Goal: Communication & Community: Answer question/provide support

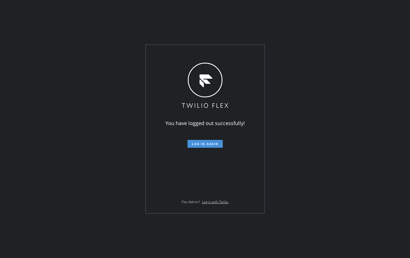
click at [211, 144] on span "Log in again" at bounding box center [205, 144] width 26 height 4
click at [202, 143] on span "Log in again" at bounding box center [205, 144] width 26 height 4
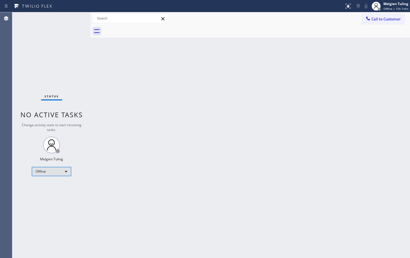
click at [66, 174] on div "Offline" at bounding box center [51, 171] width 39 height 9
click at [55, 186] on li "Available" at bounding box center [51, 186] width 38 height 7
click at [217, 176] on div "Back to Dashboard Change Sender ID Customers Technicians Select a contact Outbo…" at bounding box center [250, 135] width 319 height 246
click at [206, 154] on div "Back to Dashboard Change Sender ID Customers Technicians Select a contact Outbo…" at bounding box center [250, 135] width 319 height 246
click at [176, 133] on div "Back to Dashboard Change Sender ID Customers Technicians Select a contact Outbo…" at bounding box center [250, 135] width 319 height 246
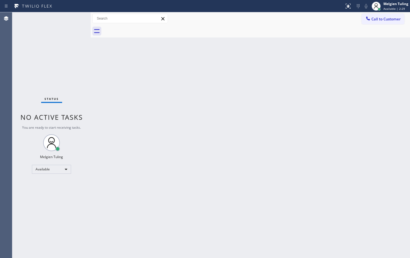
click at [75, 20] on div "Status No active tasks You are ready to start receiving tasks. Melgien Tuling A…" at bounding box center [51, 135] width 78 height 246
click at [199, 175] on div "Back to Dashboard Change Sender ID Customers Technicians Select a contact Outbo…" at bounding box center [250, 135] width 319 height 246
click at [338, 177] on div "Back to Dashboard Change Sender ID Customers Technicians Select a contact Outbo…" at bounding box center [250, 135] width 319 height 246
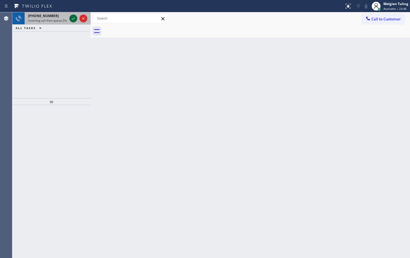
click at [73, 20] on icon at bounding box center [73, 18] width 7 height 7
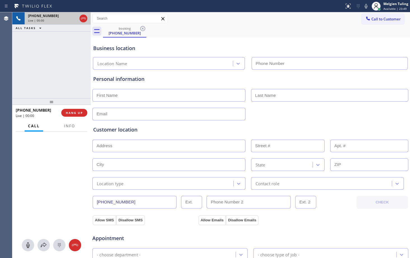
type input "[PHONE_NUMBER]"
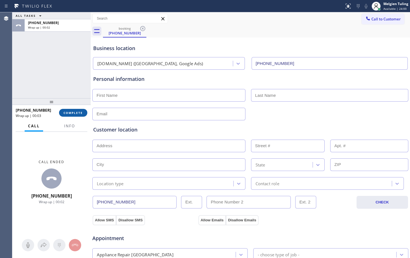
click at [74, 115] on button "COMPLETE" at bounding box center [73, 113] width 28 height 8
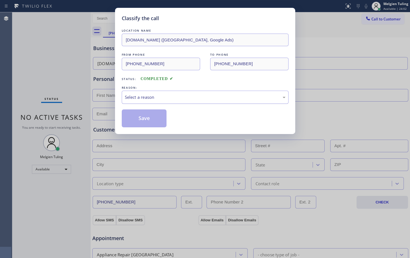
click at [144, 98] on div "Select a reason" at bounding box center [205, 97] width 161 height 6
click at [153, 118] on button "Save" at bounding box center [144, 118] width 45 height 18
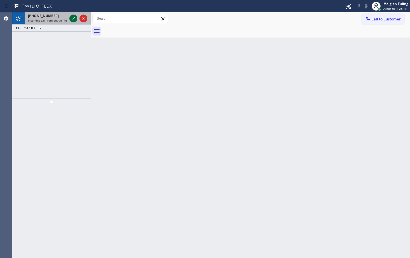
click at [75, 19] on icon at bounding box center [73, 18] width 7 height 7
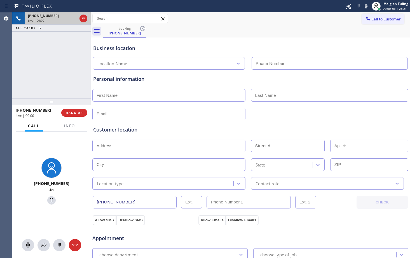
type input "[PHONE_NUMBER]"
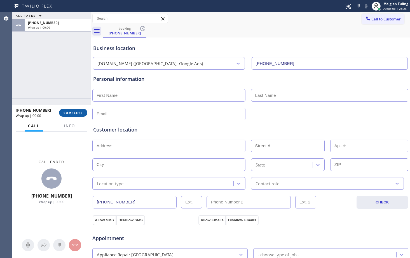
click at [73, 114] on span "COMPLETE" at bounding box center [73, 113] width 19 height 4
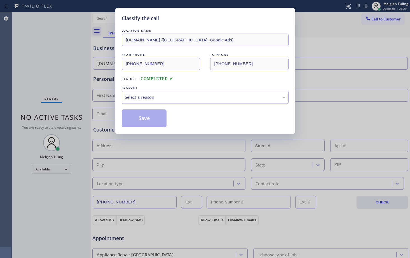
click at [126, 98] on div "Select a reason" at bounding box center [205, 97] width 161 height 6
click at [147, 120] on button "Save" at bounding box center [144, 118] width 45 height 18
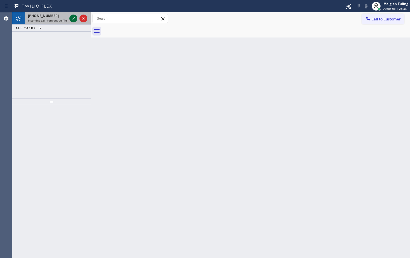
click at [74, 18] on icon at bounding box center [73, 18] width 3 height 2
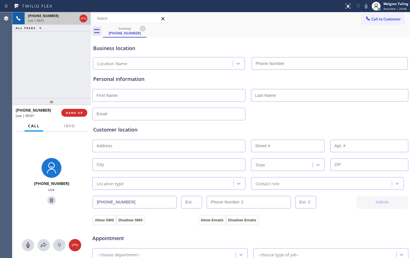
type input "[PHONE_NUMBER]"
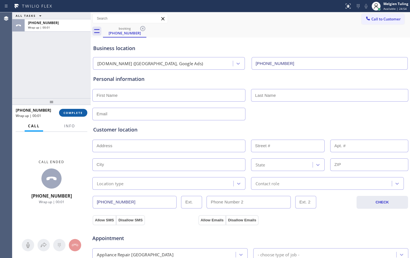
click at [76, 114] on span "COMPLETE" at bounding box center [73, 113] width 19 height 4
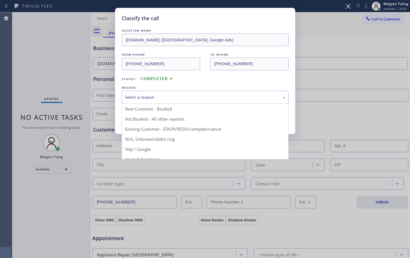
click at [134, 99] on div "Select a reason" at bounding box center [205, 97] width 161 height 6
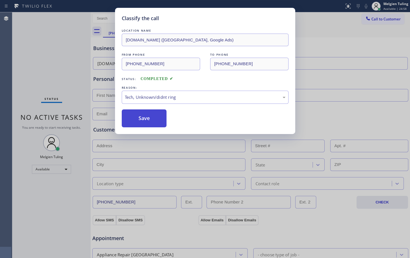
click at [139, 120] on button "Save" at bounding box center [144, 118] width 45 height 18
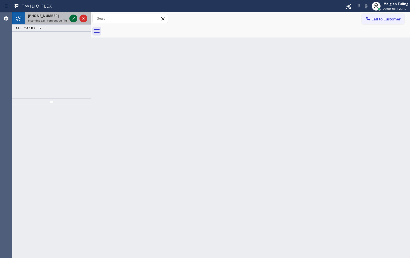
click at [73, 18] on icon at bounding box center [73, 18] width 7 height 7
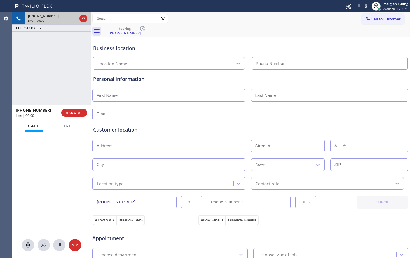
type input "[PHONE_NUMBER]"
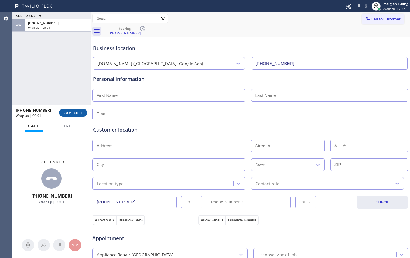
click at [74, 115] on button "COMPLETE" at bounding box center [73, 113] width 28 height 8
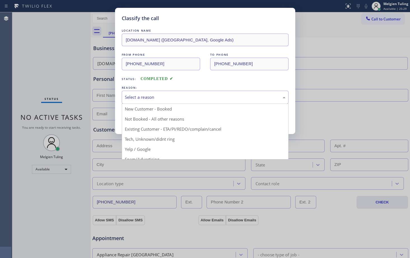
click at [132, 97] on div "Select a reason" at bounding box center [205, 97] width 161 height 6
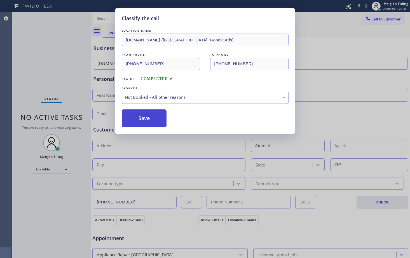
click at [142, 117] on button "Save" at bounding box center [144, 118] width 45 height 18
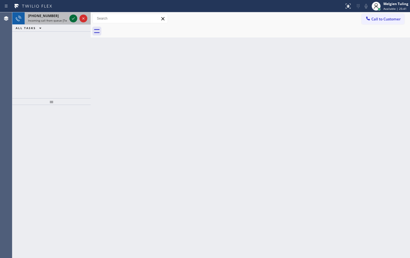
click at [76, 18] on icon at bounding box center [73, 18] width 7 height 7
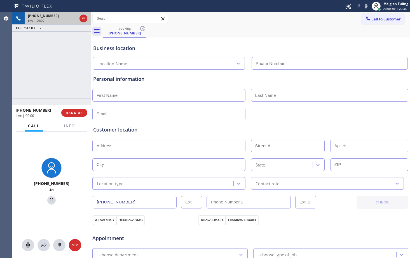
type input "[PHONE_NUMBER]"
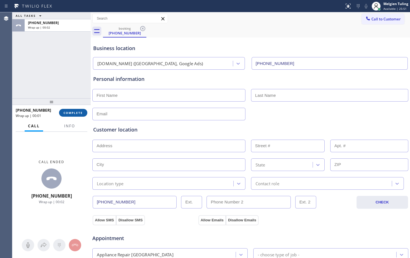
click at [70, 112] on span "COMPLETE" at bounding box center [73, 113] width 19 height 4
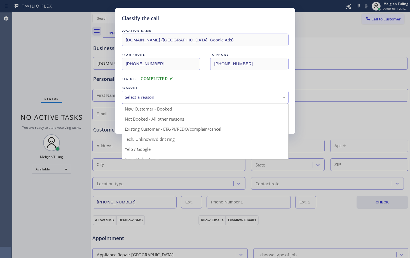
click at [178, 98] on div "Select a reason" at bounding box center [205, 97] width 161 height 6
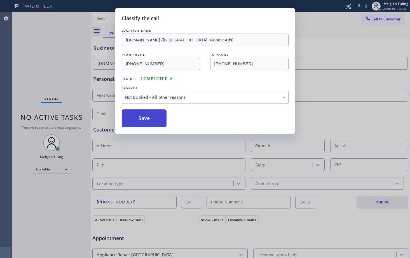
click at [135, 117] on button "Save" at bounding box center [144, 118] width 45 height 18
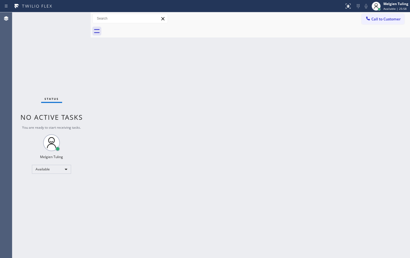
click at [290, 115] on div "Back to Dashboard Change Sender ID Customers Technicians Select a contact Outbo…" at bounding box center [250, 135] width 319 height 246
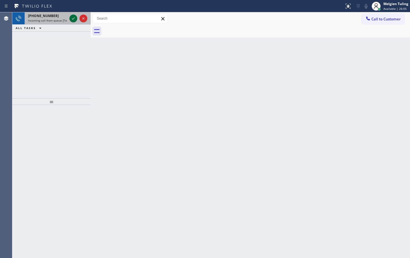
click at [74, 19] on icon at bounding box center [73, 18] width 7 height 7
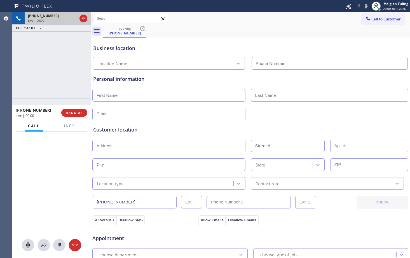
type input "[PHONE_NUMBER]"
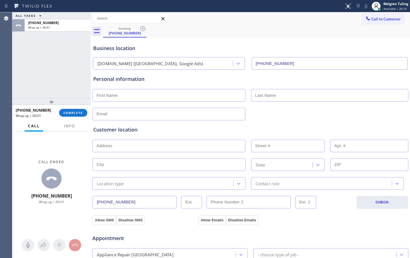
click at [77, 117] on div "[PHONE_NUMBER] Wrap up | 00:01 COMPLETE" at bounding box center [52, 113] width 72 height 15
click at [79, 114] on span "COMPLETE" at bounding box center [73, 113] width 19 height 4
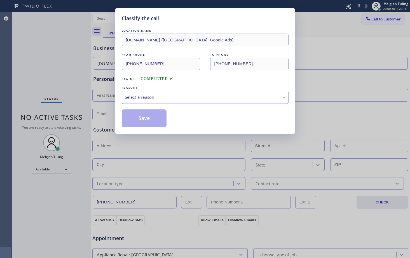
click at [129, 94] on div "Select a reason" at bounding box center [205, 97] width 161 height 6
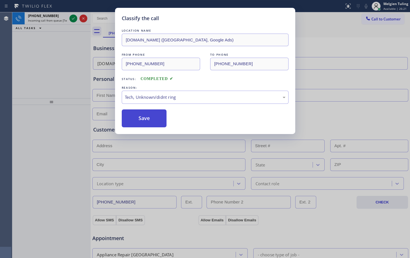
click at [142, 125] on button "Save" at bounding box center [144, 118] width 45 height 18
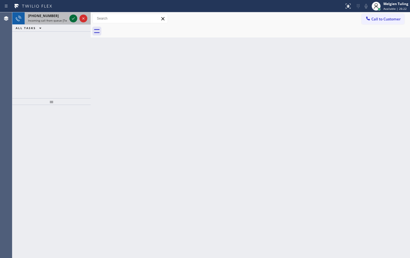
click at [74, 20] on icon at bounding box center [73, 18] width 7 height 7
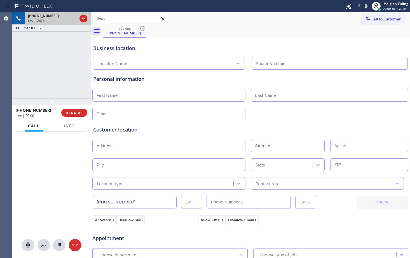
type input "[PHONE_NUMBER]"
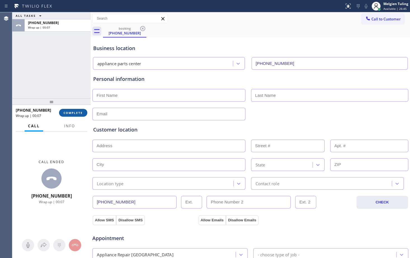
click at [76, 113] on span "COMPLETE" at bounding box center [73, 113] width 19 height 4
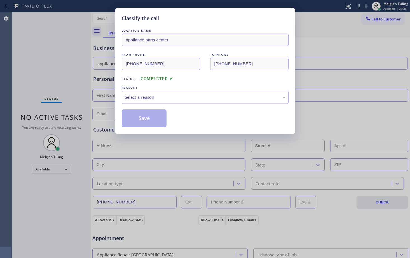
click at [153, 96] on div "Select a reason" at bounding box center [205, 97] width 161 height 6
click at [139, 117] on button "Save" at bounding box center [144, 118] width 45 height 18
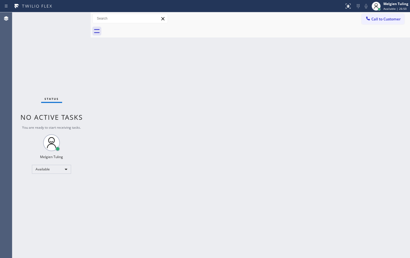
click at [80, 74] on div "Status No active tasks You are ready to start receiving tasks. Melgien Tuling A…" at bounding box center [51, 135] width 78 height 246
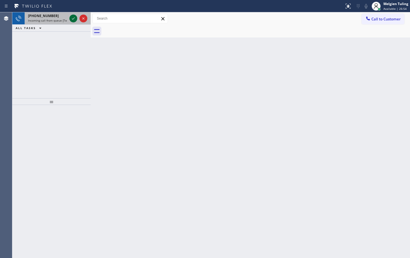
click at [72, 20] on icon at bounding box center [73, 18] width 7 height 7
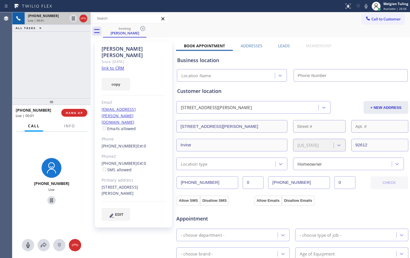
type input "[PHONE_NUMBER]"
click at [115, 65] on link "link to CRM" at bounding box center [113, 68] width 23 height 6
click at [153, 61] on div "[PERSON_NAME] Since: [DATE] link to CRM copy Email [EMAIL_ADDRESS][PERSON_NAME]…" at bounding box center [133, 135] width 77 height 186
click at [74, 19] on icon at bounding box center [73, 19] width 3 height 4
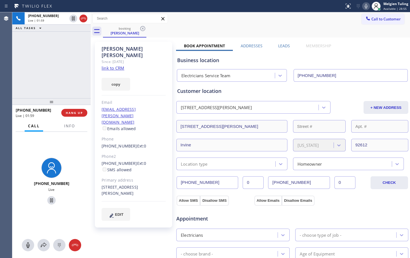
click at [367, 7] on icon at bounding box center [366, 6] width 3 height 4
click at [366, 6] on icon at bounding box center [366, 6] width 7 height 7
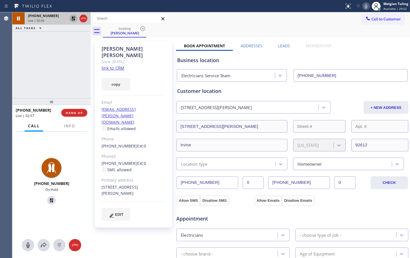
click at [73, 18] on icon at bounding box center [73, 19] width 4 height 4
drag, startPoint x: 116, startPoint y: 176, endPoint x: 99, endPoint y: 169, distance: 18.3
click at [99, 169] on div "[PERSON_NAME] Since: [DATE] link to CRM copy Email [EMAIL_ADDRESS][PERSON_NAME]…" at bounding box center [133, 135] width 77 height 186
click at [157, 184] on div "[STREET_ADDRESS][PERSON_NAME]" at bounding box center [134, 190] width 64 height 13
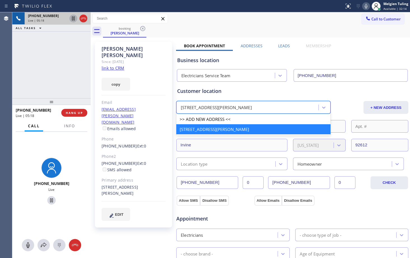
click at [275, 106] on div "[STREET_ADDRESS][PERSON_NAME]" at bounding box center [248, 108] width 141 height 10
click at [324, 95] on div "Customer location" at bounding box center [292, 91] width 230 height 8
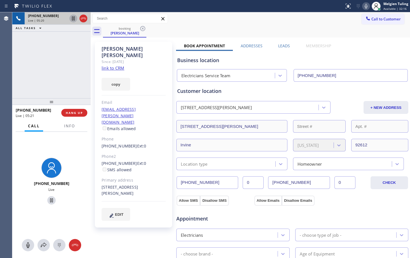
click at [81, 64] on div "[PHONE_NUMBER] Live | 05:20 ALL TASKS ALL TASKS ACTIVE TASKS TASKS IN WRAP UP" at bounding box center [51, 55] width 78 height 86
click at [147, 99] on div "Email" at bounding box center [134, 102] width 64 height 6
click at [347, 36] on div "booking [PERSON_NAME]" at bounding box center [256, 31] width 307 height 13
click at [367, 6] on icon at bounding box center [366, 6] width 7 height 7
click at [73, 20] on icon at bounding box center [73, 19] width 3 height 4
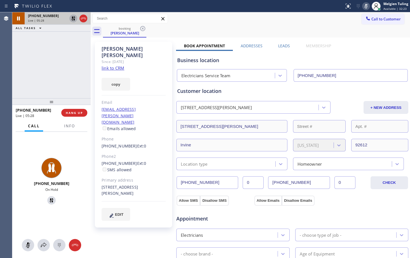
click at [158, 77] on div "copy" at bounding box center [134, 80] width 64 height 19
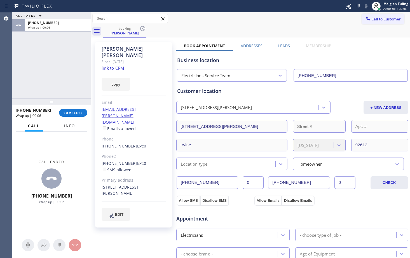
click at [74, 125] on span "Info" at bounding box center [69, 125] width 11 height 5
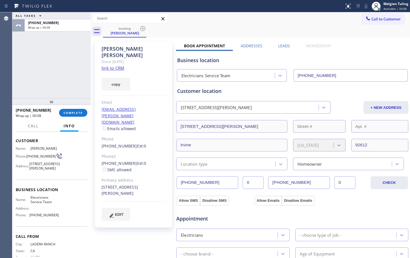
scroll to position [17, 0]
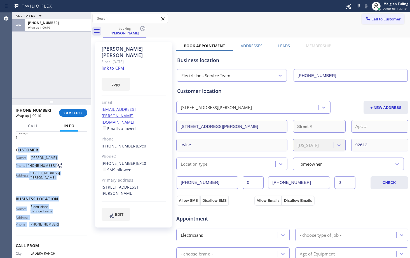
drag, startPoint x: 18, startPoint y: 151, endPoint x: 55, endPoint y: 232, distance: 88.7
click at [55, 232] on div "Context Queue: [Test] All Priority: 1 Customer Name: [PERSON_NAME] Phone: [PHON…" at bounding box center [52, 197] width 72 height 162
copy div "ustomer Name: [PERSON_NAME] Phone: [PHONE_NUMBER] Address: [STREET_ADDRESS][PER…"
click at [390, 4] on div "Melgien Tuling" at bounding box center [396, 3] width 25 height 5
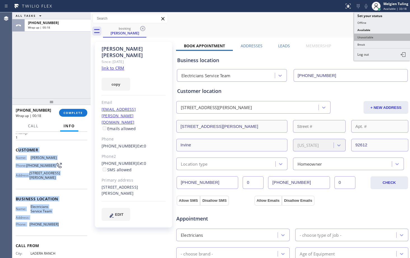
click at [368, 36] on button "Unavailable" at bounding box center [382, 37] width 56 height 7
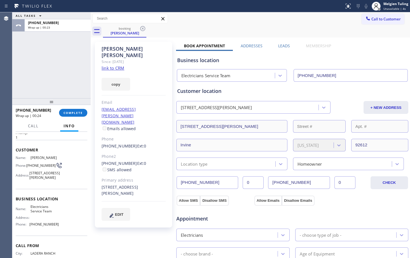
click at [135, 235] on div "[PERSON_NAME] Since: [DATE] link to CRM copy Email [EMAIL_ADDRESS][PERSON_NAME]…" at bounding box center [134, 226] width 84 height 374
click at [71, 112] on span "COMPLETE" at bounding box center [73, 113] width 19 height 4
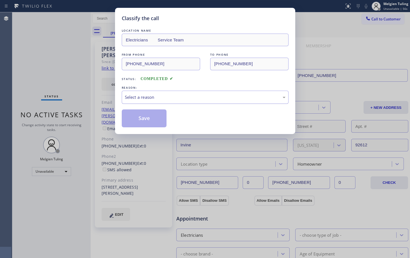
click at [143, 101] on div "Select a reason" at bounding box center [205, 97] width 167 height 13
click at [139, 117] on button "Save" at bounding box center [144, 118] width 45 height 18
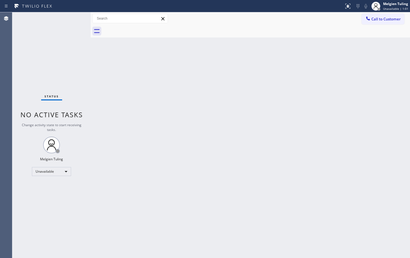
click at [347, 73] on div "Back to Dashboard Change Sender ID Customers Technicians Select a contact Outbo…" at bounding box center [250, 135] width 319 height 246
click at [383, 21] on span "Call to Customer" at bounding box center [385, 19] width 29 height 5
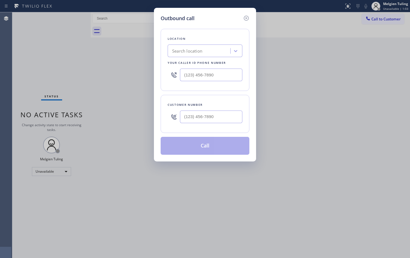
type input "(___) ___-____"
click at [215, 74] on input "(___) ___-____" at bounding box center [211, 75] width 62 height 13
click at [235, 51] on icon at bounding box center [235, 51] width 3 height 2
click at [189, 53] on div "Search location" at bounding box center [187, 51] width 30 height 6
type input "(___) ___-____"
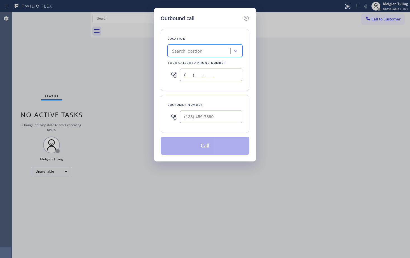
click at [207, 74] on input "(___) ___-____" at bounding box center [211, 75] width 62 height 13
click at [186, 115] on input "(___) ___-____" at bounding box center [211, 117] width 62 height 13
paste input "949) 303-8478"
type input "[PHONE_NUMBER]"
click at [210, 52] on div "Search location" at bounding box center [199, 51] width 61 height 10
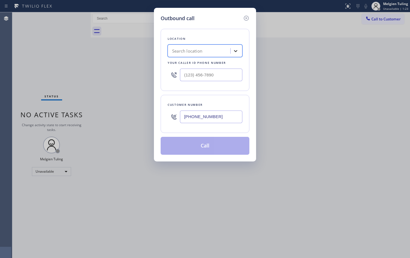
click at [235, 51] on icon at bounding box center [236, 51] width 6 height 6
click at [186, 51] on div "Search location" at bounding box center [187, 51] width 30 height 6
click at [231, 52] on div at bounding box center [236, 51] width 10 height 10
click at [198, 77] on input "(___) ___-____" at bounding box center [211, 75] width 62 height 13
paste input "888) 553-86"
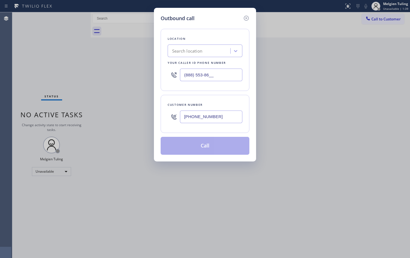
type input "(888) 553-86__"
click at [223, 74] on input "(888) 553-86__" at bounding box center [211, 75] width 62 height 13
drag, startPoint x: 360, startPoint y: 195, endPoint x: 354, endPoint y: 191, distance: 7.5
click at [360, 195] on div "Outbound call Location Search location Your caller id phone number (888) 553-86…" at bounding box center [205, 129] width 410 height 258
click at [246, 19] on icon at bounding box center [246, 18] width 7 height 7
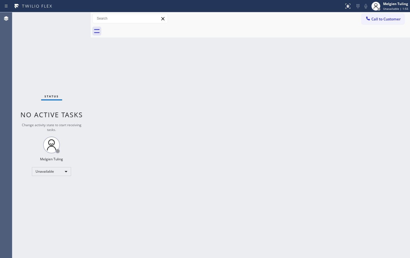
click at [384, 16] on button "Call to Customer" at bounding box center [383, 19] width 43 height 11
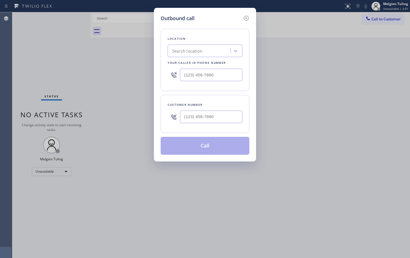
type input "(___) ___-____"
click at [200, 120] on input "(___) ___-____" at bounding box center [211, 117] width 62 height 13
click at [202, 118] on input "(___) ___-____" at bounding box center [211, 117] width 62 height 13
paste input "9493"
type input "(___) ___-____"
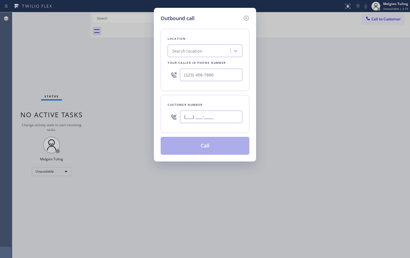
click at [190, 117] on input "(___) ___-____" at bounding box center [211, 117] width 62 height 13
paste input "9) 493-0384"
click at [195, 118] on input "(__9) 493-0384" at bounding box center [211, 117] width 62 height 13
drag, startPoint x: 219, startPoint y: 116, endPoint x: 170, endPoint y: 120, distance: 49.1
click at [170, 120] on div "(___) ___-____" at bounding box center [205, 117] width 75 height 18
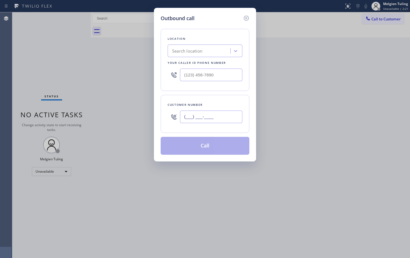
click at [197, 115] on input "(___) ___-____" at bounding box center [211, 117] width 62 height 13
paste input "949-3038"
type input "(___) ___-____"
click at [195, 118] on input "text" at bounding box center [211, 117] width 62 height 13
paste input "949) 303-8478"
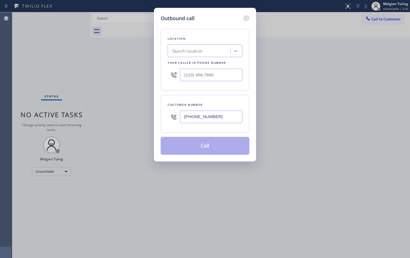
type input "[PHONE_NUMBER]"
click at [197, 68] on div at bounding box center [205, 75] width 75 height 18
click at [207, 59] on div "Location Search location Your caller id phone number" at bounding box center [205, 60] width 89 height 62
click at [212, 54] on div "Search location" at bounding box center [199, 51] width 61 height 10
click at [232, 54] on div at bounding box center [236, 51] width 10 height 10
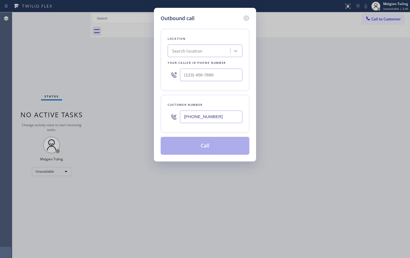
click at [185, 75] on input "text" at bounding box center [211, 75] width 62 height 13
paste input "888) 553-86"
type input "(888) 553-86__"
click at [183, 51] on div "Search location" at bounding box center [187, 51] width 30 height 6
paste input "Electricians Service Team"
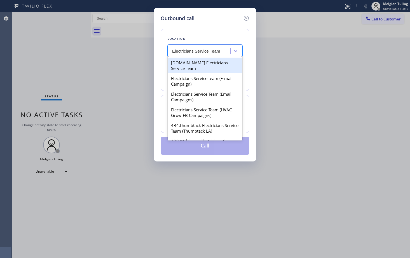
type input "Electricians Service Team"
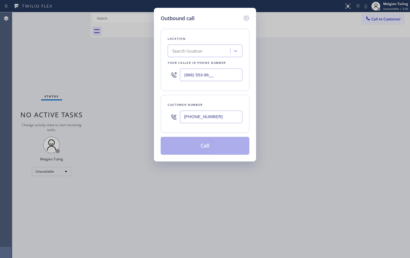
drag, startPoint x: 220, startPoint y: 72, endPoint x: 160, endPoint y: 77, distance: 60.4
click at [160, 77] on div "Outbound call Location Search location Your caller id phone number (888) 553-86…" at bounding box center [205, 85] width 102 height 154
paste input "05"
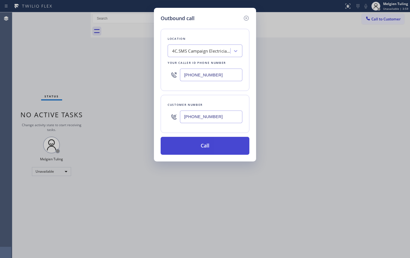
type input "[PHONE_NUMBER]"
click at [212, 149] on button "Call" at bounding box center [205, 146] width 89 height 18
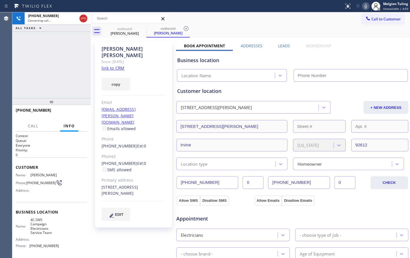
type input "[PHONE_NUMBER]"
drag, startPoint x: 164, startPoint y: 129, endPoint x: 145, endPoint y: 127, distance: 19.8
click at [164, 143] on div "[PHONE_NUMBER] Ext: 0" at bounding box center [134, 146] width 64 height 6
click at [76, 115] on span "HANG UP" at bounding box center [74, 113] width 17 height 4
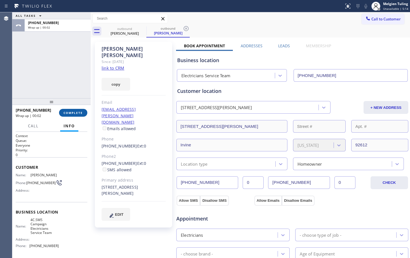
click at [76, 112] on span "COMPLETE" at bounding box center [73, 113] width 19 height 4
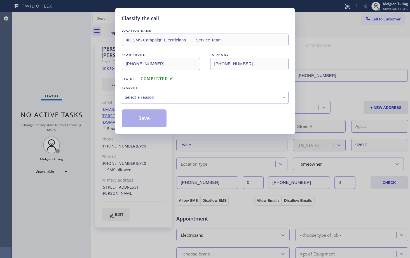
click at [347, 79] on div "Classify the call LOCATION NAME 4C.SMS Campaign Electricians Service Team FROM …" at bounding box center [205, 129] width 410 height 258
click at [126, 100] on div "Select a reason" at bounding box center [205, 97] width 161 height 6
click at [134, 117] on button "Save" at bounding box center [144, 118] width 45 height 18
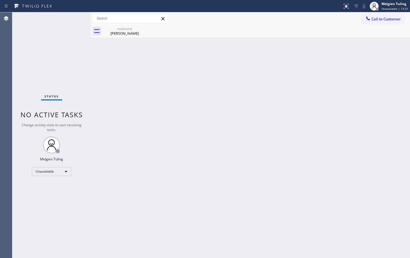
click at [239, 145] on div "Back to Dashboard Change Sender ID Customers Technicians Select a contact Outbo…" at bounding box center [250, 135] width 319 height 246
click at [336, 152] on div "Back to Dashboard Change Sender ID Customers Technicians Select a contact Outbo…" at bounding box center [250, 135] width 319 height 246
click at [144, 127] on div "Back to Dashboard Change Sender ID Customers Technicians Select a contact Outbo…" at bounding box center [250, 135] width 319 height 246
click at [64, 171] on div "Unavailable" at bounding box center [51, 171] width 39 height 9
click at [49, 188] on li "Available" at bounding box center [51, 186] width 38 height 7
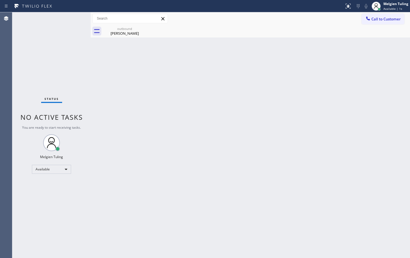
click at [325, 173] on div "Back to Dashboard Change Sender ID Customers Technicians Select a contact Outbo…" at bounding box center [250, 135] width 319 height 246
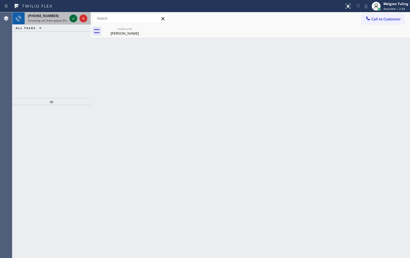
click at [74, 18] on icon at bounding box center [73, 18] width 3 height 2
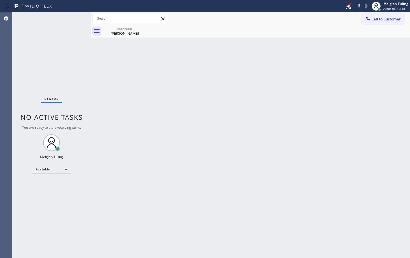
click at [260, 137] on div "Back to Dashboard Change Sender ID Customers Technicians Select a contact Outbo…" at bounding box center [250, 135] width 319 height 246
click at [185, 107] on div "Back to Dashboard Change Sender ID Customers Technicians Select a contact Outbo…" at bounding box center [250, 135] width 319 height 246
click at [392, 3] on div "Melgien Tuling" at bounding box center [396, 3] width 25 height 5
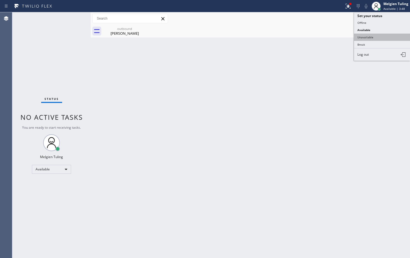
click at [370, 36] on button "Unavailable" at bounding box center [382, 37] width 56 height 7
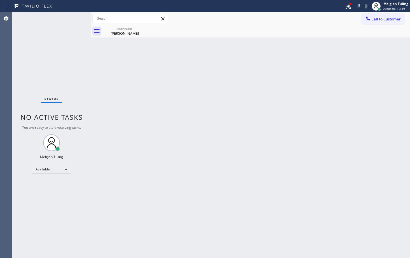
click at [327, 104] on div "Back to Dashboard Change Sender ID Customers Technicians Select a contact Outbo…" at bounding box center [250, 135] width 319 height 246
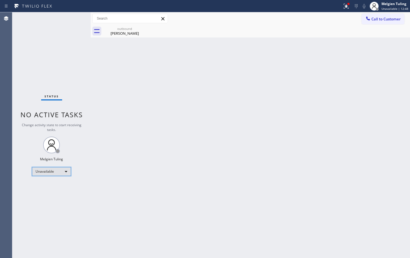
click at [67, 173] on div "Unavailable" at bounding box center [51, 171] width 39 height 9
click at [43, 187] on li "Available" at bounding box center [51, 186] width 38 height 7
click at [266, 158] on div "Back to Dashboard Change Sender ID Customers Technicians Select a contact Outbo…" at bounding box center [250, 135] width 319 height 246
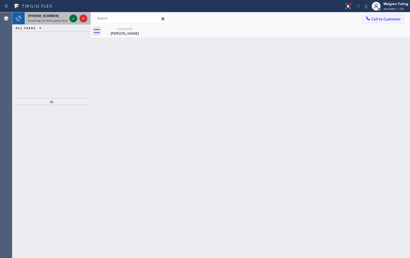
click at [74, 18] on icon at bounding box center [73, 18] width 7 height 7
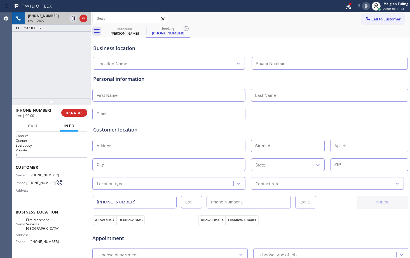
type input "[PHONE_NUMBER]"
click at [352, 3] on div at bounding box center [350, 3] width 3 height 3
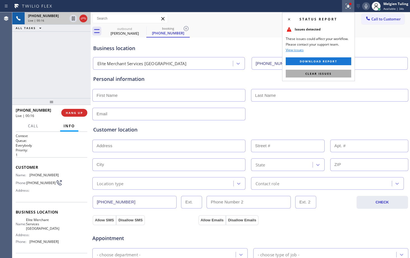
click at [313, 74] on span "Clear issues" at bounding box center [318, 74] width 26 height 4
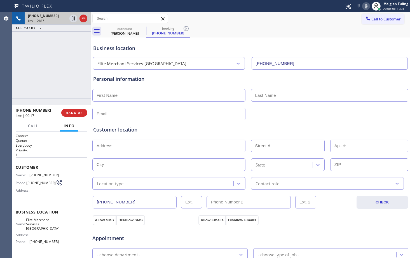
click at [284, 39] on div "Business location Elite Merchant Services [GEOGRAPHIC_DATA] [PHONE_NUMBER]" at bounding box center [250, 54] width 317 height 31
click at [158, 125] on div "Customer location >> ADD NEW ADDRESS << + NEW ADDRESS State Location type Conta…" at bounding box center [250, 154] width 317 height 69
click at [286, 134] on div "Customer location >> ADD NEW ADDRESS << + NEW ADDRESS State Location type Conta…" at bounding box center [250, 158] width 314 height 64
click at [78, 114] on span "HANG UP" at bounding box center [74, 113] width 17 height 4
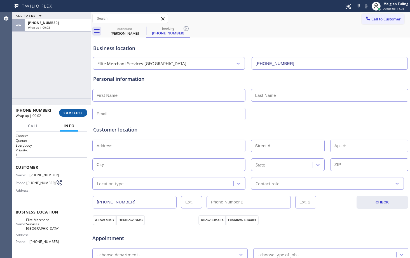
click at [71, 114] on span "COMPLETE" at bounding box center [73, 113] width 19 height 4
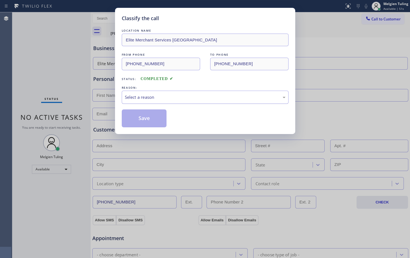
click at [149, 94] on div "Select a reason" at bounding box center [205, 97] width 161 height 6
click at [141, 118] on button "Save" at bounding box center [144, 118] width 45 height 18
type input "[PHONE_NUMBER]"
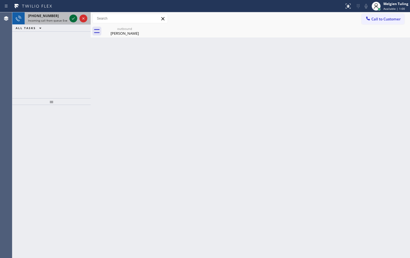
click at [74, 20] on icon at bounding box center [73, 18] width 7 height 7
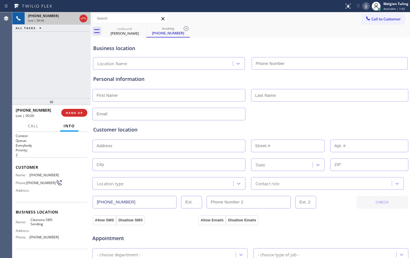
type input "[PHONE_NUMBER]"
click at [73, 113] on span "HANG UP" at bounding box center [74, 113] width 17 height 4
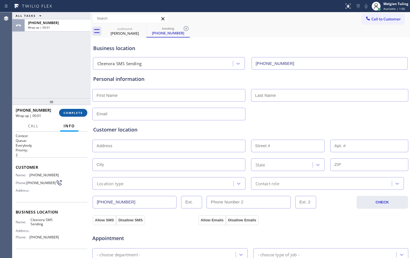
click at [77, 113] on span "COMPLETE" at bounding box center [73, 113] width 19 height 4
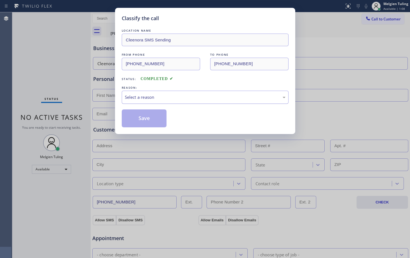
click at [146, 96] on div "Select a reason" at bounding box center [205, 97] width 161 height 6
click at [144, 116] on button "Save" at bounding box center [144, 118] width 45 height 18
type input "[PHONE_NUMBER]"
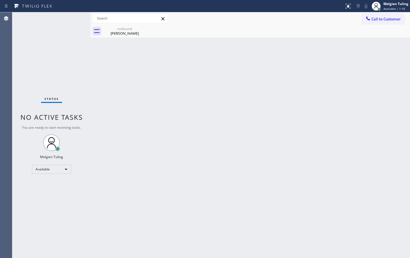
click at [160, 83] on div "Back to Dashboard Change Sender ID Customers Technicians Select a contact Outbo…" at bounding box center [250, 135] width 319 height 246
click at [204, 122] on div "Back to Dashboard Change Sender ID Customers Technicians Select a contact Outbo…" at bounding box center [250, 135] width 319 height 246
drag, startPoint x: 240, startPoint y: 113, endPoint x: 243, endPoint y: 110, distance: 4.0
click at [240, 113] on div "Back to Dashboard Change Sender ID Customers Technicians Select a contact Outbo…" at bounding box center [250, 135] width 319 height 246
click at [278, 86] on div "Back to Dashboard Change Sender ID Customers Technicians Select a contact Outbo…" at bounding box center [250, 135] width 319 height 246
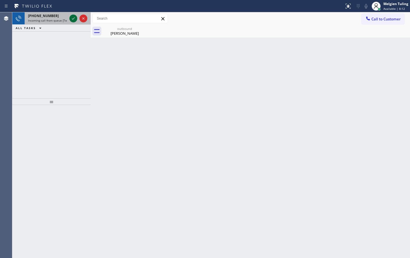
click at [75, 19] on icon at bounding box center [73, 18] width 7 height 7
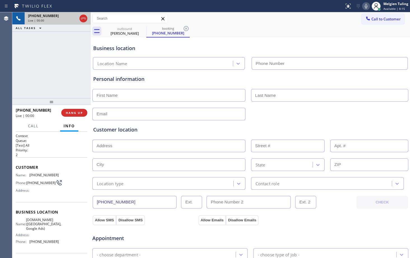
type input "[PHONE_NUMBER]"
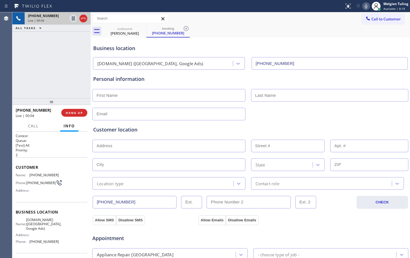
click at [186, 91] on input "text" at bounding box center [168, 95] width 153 height 13
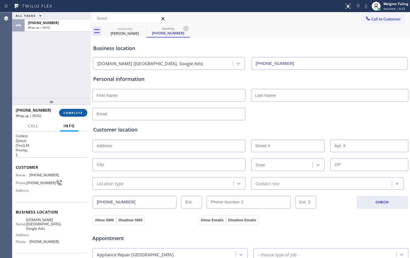
click at [75, 115] on button "COMPLETE" at bounding box center [73, 113] width 28 height 8
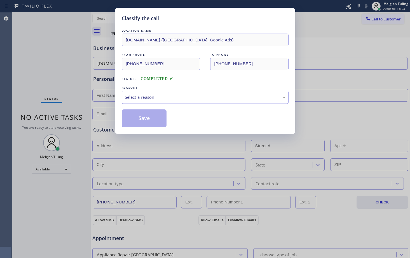
click at [140, 93] on div "Select a reason" at bounding box center [205, 97] width 167 height 13
click at [136, 116] on button "Save" at bounding box center [144, 118] width 45 height 18
type input "[PHONE_NUMBER]"
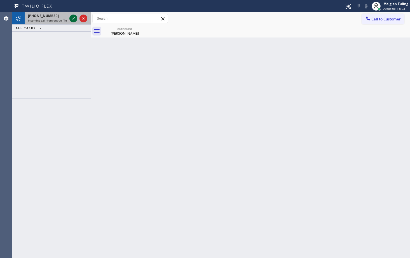
click at [74, 20] on icon at bounding box center [73, 18] width 7 height 7
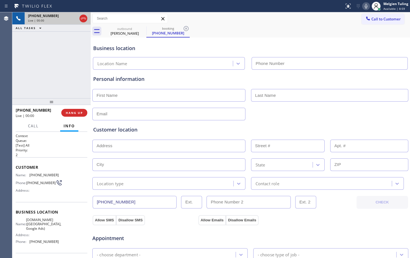
type input "[PHONE_NUMBER]"
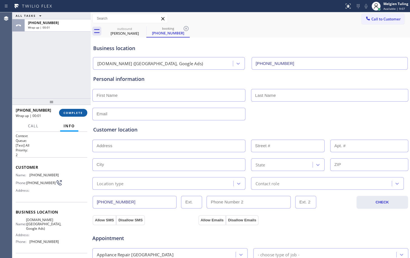
click at [75, 115] on button "COMPLETE" at bounding box center [73, 113] width 28 height 8
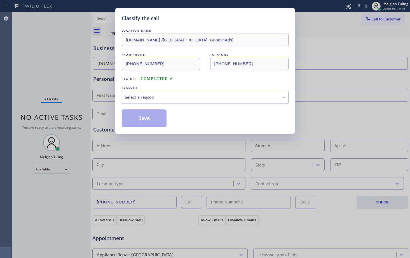
click at [134, 97] on div "Select a reason" at bounding box center [205, 97] width 161 height 6
click at [132, 120] on button "Save" at bounding box center [144, 118] width 45 height 18
type input "[PHONE_NUMBER]"
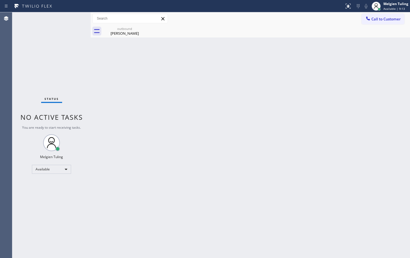
click at [135, 107] on div "Back to Dashboard Change Sender ID Customers Technicians Select a contact Outbo…" at bounding box center [250, 135] width 319 height 246
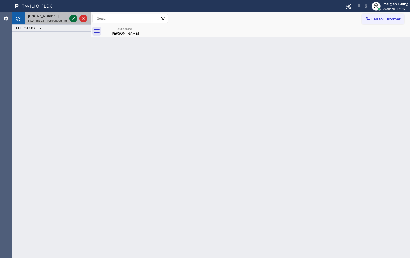
click at [71, 18] on icon at bounding box center [73, 18] width 7 height 7
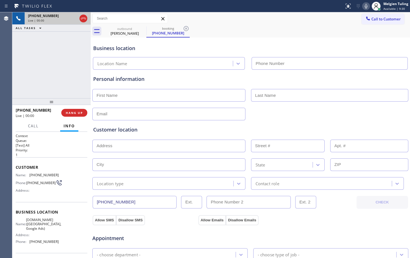
type input "[PHONE_NUMBER]"
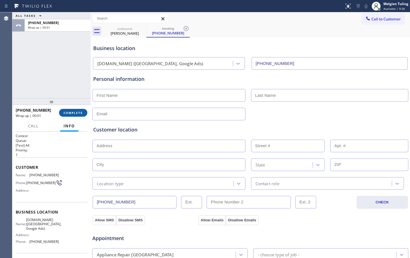
click at [82, 115] on span "COMPLETE" at bounding box center [73, 113] width 19 height 4
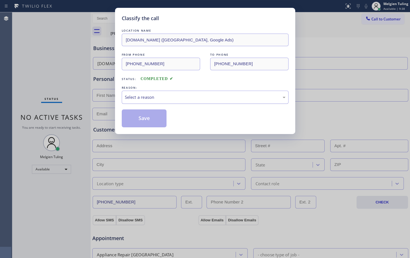
click at [134, 97] on div "Select a reason" at bounding box center [205, 97] width 161 height 6
click at [142, 121] on button "Save" at bounding box center [144, 118] width 45 height 18
type input "[PHONE_NUMBER]"
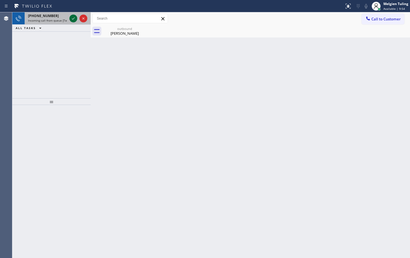
click at [72, 19] on icon at bounding box center [73, 18] width 3 height 2
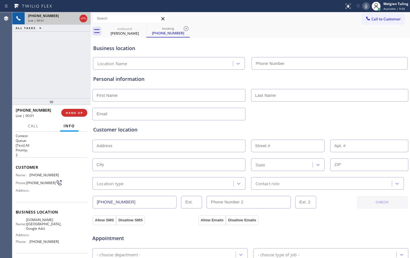
type input "[PHONE_NUMBER]"
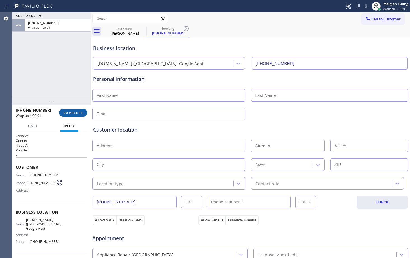
click at [75, 114] on span "COMPLETE" at bounding box center [73, 113] width 19 height 4
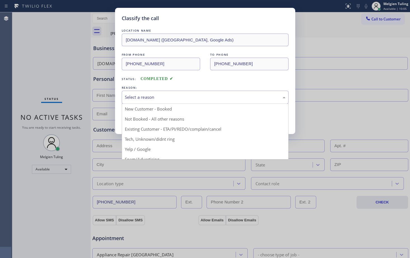
click at [132, 94] on div "Select a reason" at bounding box center [205, 97] width 161 height 6
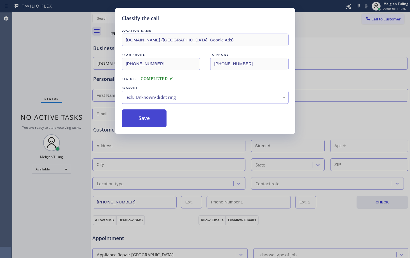
click at [143, 111] on button "Save" at bounding box center [144, 118] width 45 height 18
type input "[PHONE_NUMBER]"
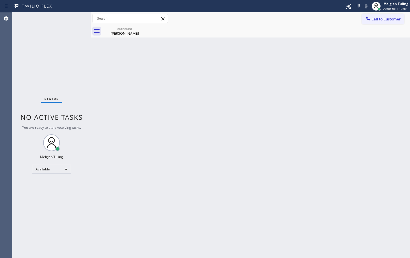
click at [186, 99] on div "Back to Dashboard Change Sender ID Customers Technicians Select a contact Outbo…" at bounding box center [250, 135] width 319 height 246
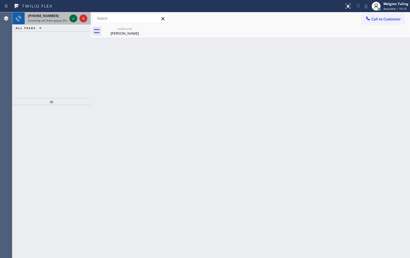
click at [75, 20] on icon at bounding box center [73, 18] width 7 height 7
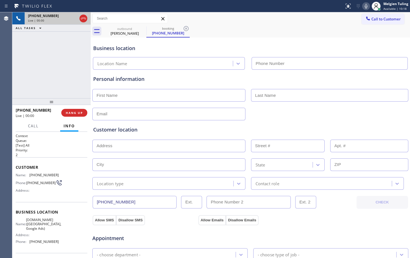
type input "[PHONE_NUMBER]"
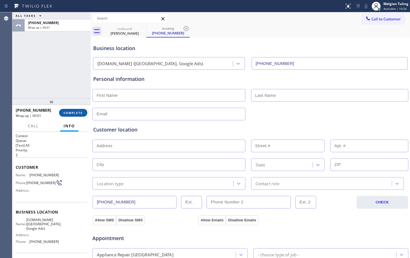
click at [69, 115] on span "COMPLETE" at bounding box center [73, 113] width 19 height 4
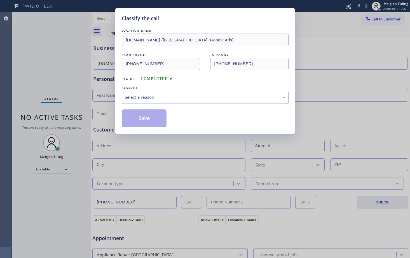
click at [134, 99] on div "Select a reason" at bounding box center [205, 97] width 161 height 6
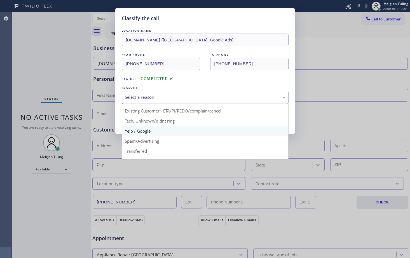
scroll to position [28, 0]
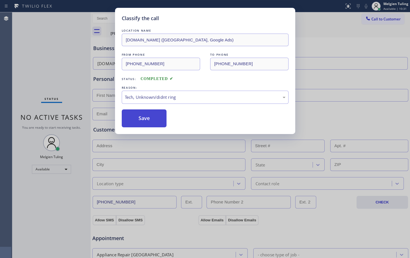
click at [151, 122] on button "Save" at bounding box center [144, 118] width 45 height 18
type input "[PHONE_NUMBER]"
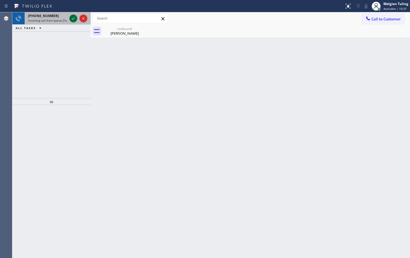
click at [75, 19] on icon at bounding box center [73, 18] width 7 height 7
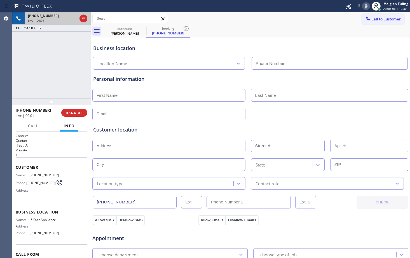
type input "[PHONE_NUMBER]"
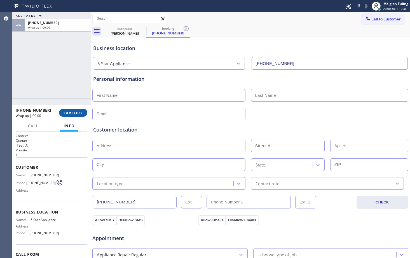
click at [71, 112] on span "COMPLETE" at bounding box center [73, 113] width 19 height 4
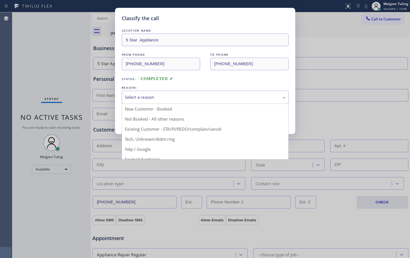
click at [135, 100] on div "Select a reason" at bounding box center [205, 97] width 161 height 6
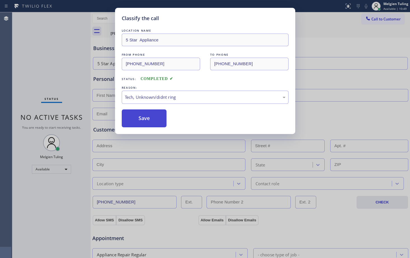
click at [134, 123] on button "Save" at bounding box center [144, 118] width 45 height 18
type input "[PHONE_NUMBER]"
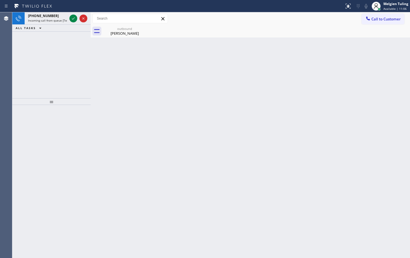
click at [71, 18] on icon at bounding box center [73, 18] width 7 height 7
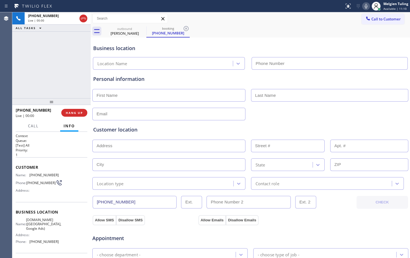
click at [73, 21] on div "Live | 00:00" at bounding box center [52, 20] width 49 height 4
type input "[PHONE_NUMBER]"
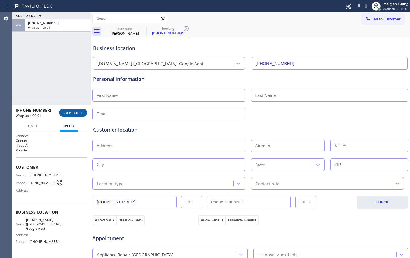
click at [74, 114] on span "COMPLETE" at bounding box center [73, 113] width 19 height 4
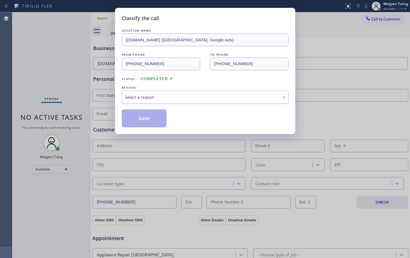
click at [131, 96] on div "Select a reason" at bounding box center [205, 97] width 161 height 6
click at [138, 114] on button "Save" at bounding box center [144, 118] width 45 height 18
type input "[PHONE_NUMBER]"
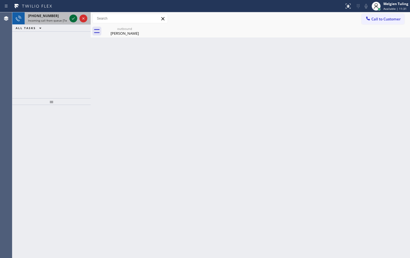
click at [71, 17] on icon at bounding box center [73, 18] width 7 height 7
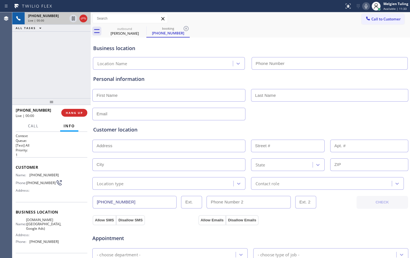
type input "[PHONE_NUMBER]"
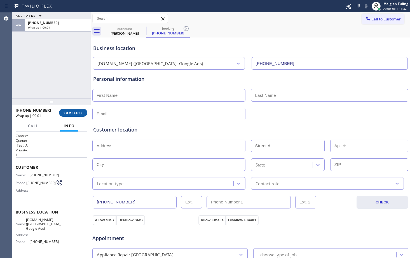
click at [81, 114] on span "COMPLETE" at bounding box center [73, 113] width 19 height 4
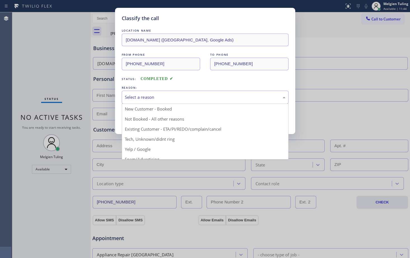
click at [149, 96] on div "Select a reason" at bounding box center [205, 97] width 161 height 6
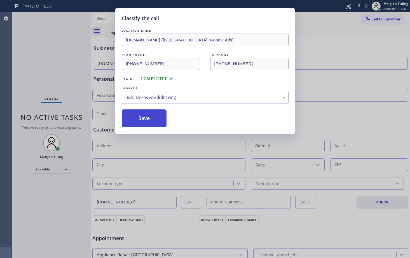
click at [130, 123] on button "Save" at bounding box center [144, 118] width 45 height 18
type input "[PHONE_NUMBER]"
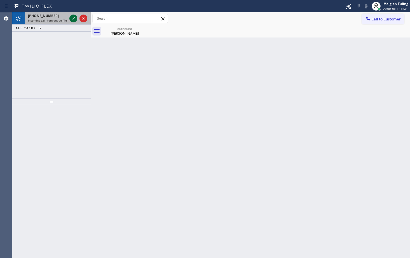
click at [73, 16] on icon at bounding box center [73, 18] width 7 height 7
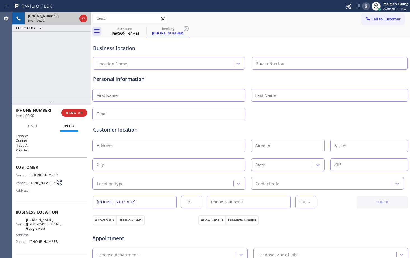
type input "[PHONE_NUMBER]"
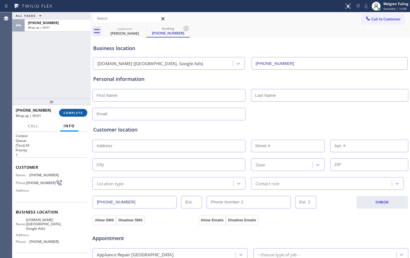
click at [72, 113] on span "COMPLETE" at bounding box center [73, 113] width 19 height 4
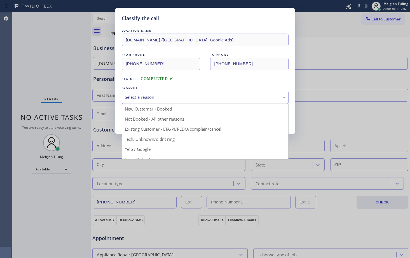
click at [129, 99] on div "Select a reason" at bounding box center [205, 97] width 161 height 6
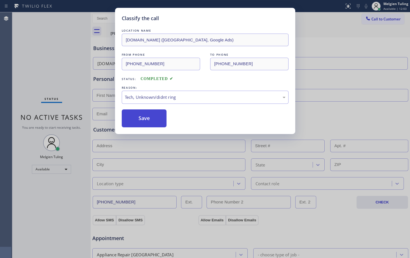
click at [142, 124] on button "Save" at bounding box center [144, 118] width 45 height 18
type input "[PHONE_NUMBER]"
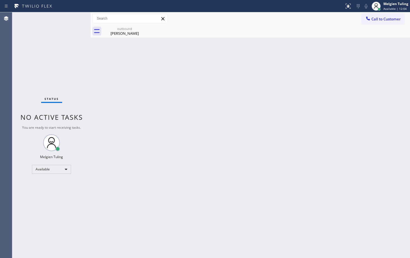
click at [142, 124] on div "Back to Dashboard Change Sender ID Customers Technicians Select a contact Outbo…" at bounding box center [250, 135] width 319 height 246
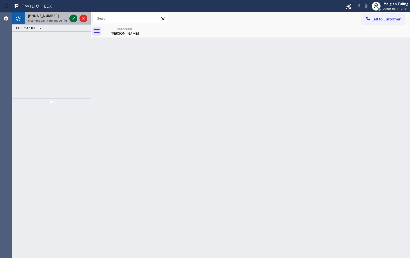
click at [76, 20] on icon at bounding box center [73, 18] width 7 height 7
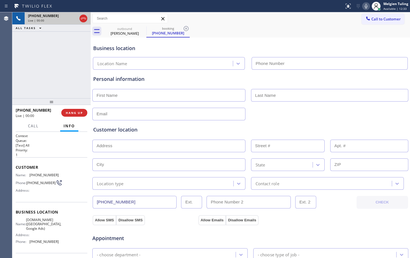
type input "[PHONE_NUMBER]"
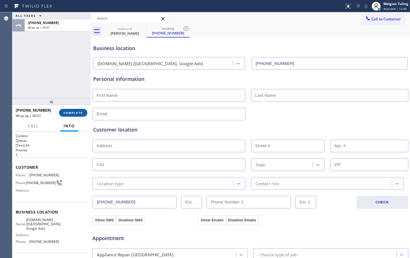
click at [74, 114] on span "COMPLETE" at bounding box center [73, 113] width 19 height 4
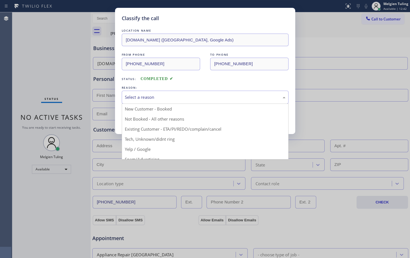
click at [133, 97] on div "Select a reason" at bounding box center [205, 97] width 161 height 6
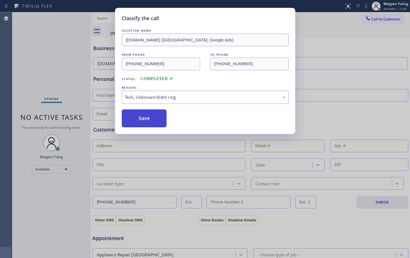
click at [137, 117] on button "Save" at bounding box center [144, 118] width 45 height 18
type input "[PHONE_NUMBER]"
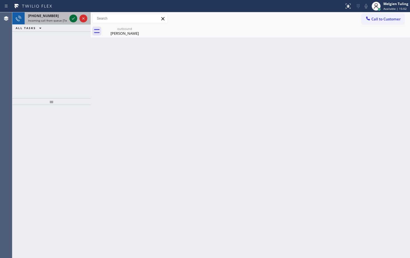
click at [73, 21] on icon at bounding box center [73, 18] width 7 height 7
click at [73, 20] on icon at bounding box center [73, 18] width 7 height 7
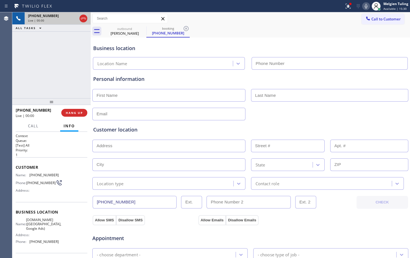
type input "[PHONE_NUMBER]"
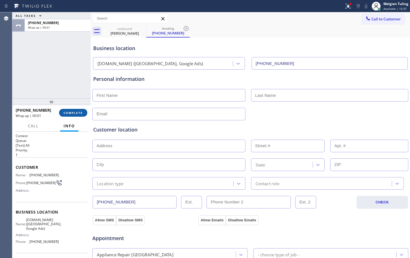
click at [72, 111] on button "COMPLETE" at bounding box center [73, 113] width 28 height 8
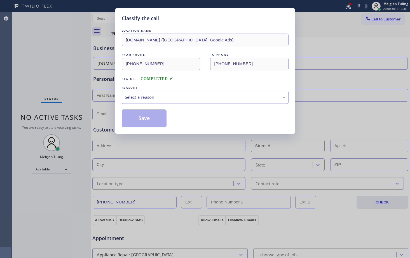
click at [128, 97] on div "Select a reason" at bounding box center [205, 97] width 161 height 6
click at [139, 122] on button "Save" at bounding box center [144, 118] width 45 height 18
type input "[PHONE_NUMBER]"
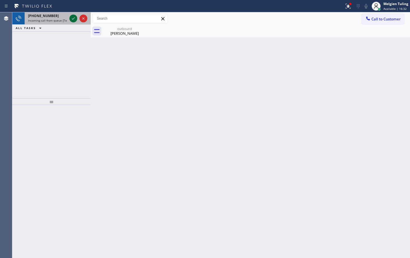
click at [72, 20] on icon at bounding box center [73, 18] width 7 height 7
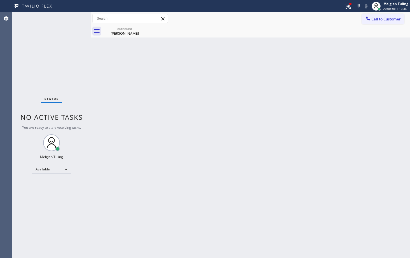
click at [72, 20] on div "Status No active tasks You are ready to start receiving tasks. Melgien Tuling A…" at bounding box center [51, 135] width 78 height 246
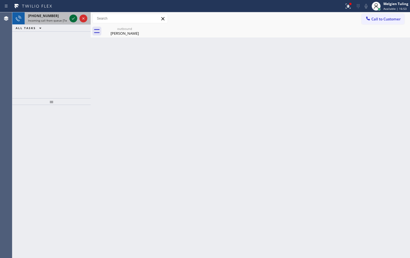
click at [72, 20] on icon at bounding box center [73, 18] width 7 height 7
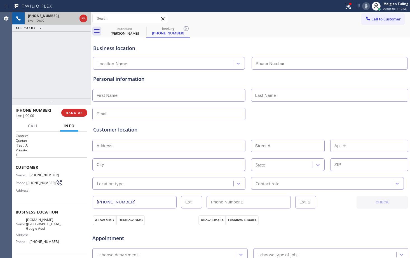
type input "[PHONE_NUMBER]"
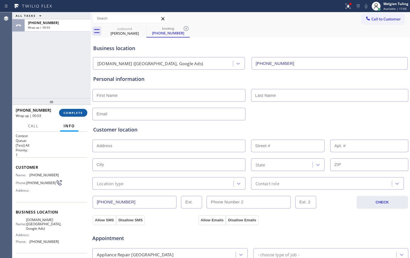
click at [76, 113] on span "COMPLETE" at bounding box center [73, 113] width 19 height 4
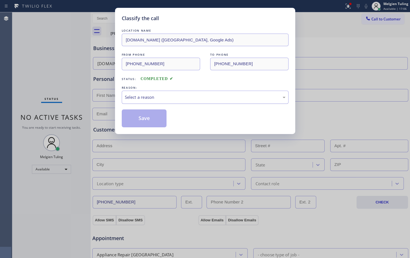
click at [144, 101] on div "Select a reason" at bounding box center [205, 97] width 167 height 13
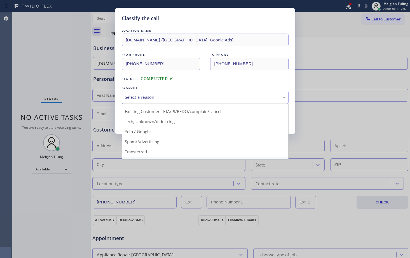
scroll to position [35, 0]
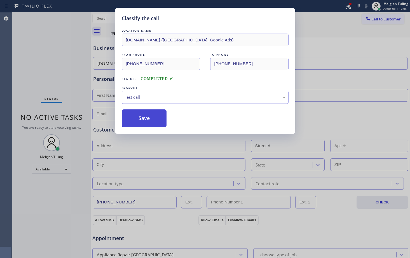
click at [153, 121] on button "Save" at bounding box center [144, 118] width 45 height 18
type input "[PHONE_NUMBER]"
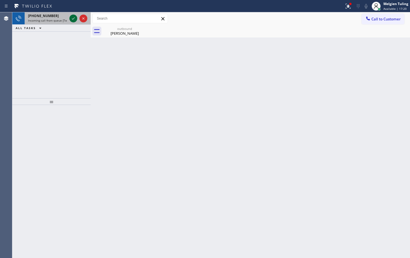
click at [74, 18] on icon at bounding box center [73, 18] width 7 height 7
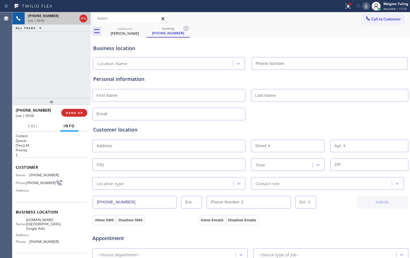
type input "[PHONE_NUMBER]"
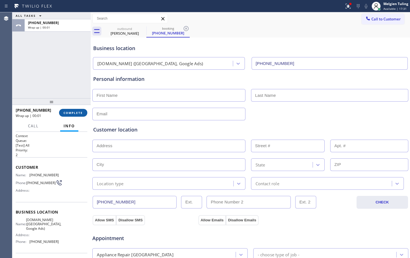
click at [70, 113] on span "COMPLETE" at bounding box center [73, 113] width 19 height 4
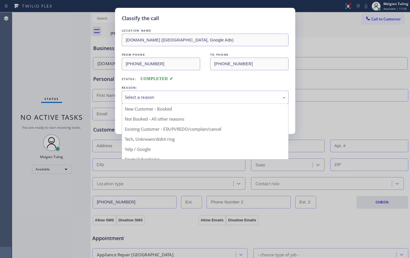
click at [148, 98] on div "Select a reason" at bounding box center [205, 97] width 161 height 6
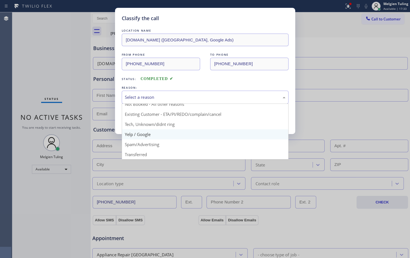
scroll to position [35, 0]
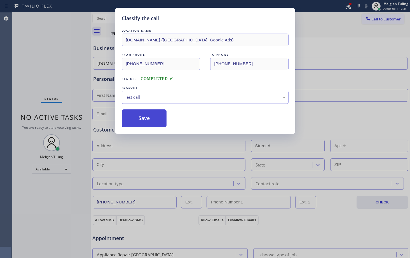
click at [143, 119] on button "Save" at bounding box center [144, 118] width 45 height 18
type input "[PHONE_NUMBER]"
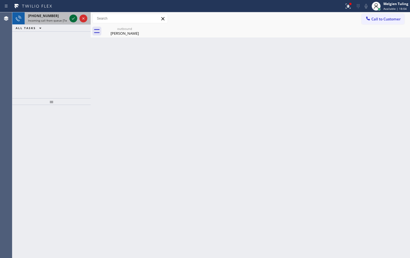
click at [74, 18] on icon at bounding box center [73, 18] width 3 height 2
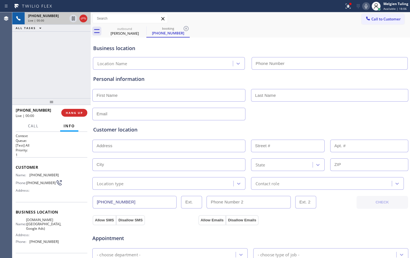
type input "[PHONE_NUMBER]"
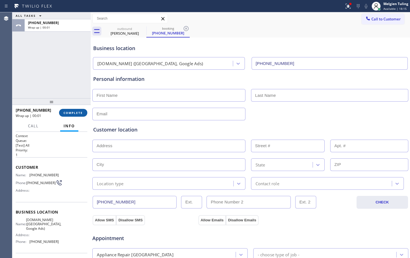
click at [69, 111] on span "COMPLETE" at bounding box center [73, 113] width 19 height 4
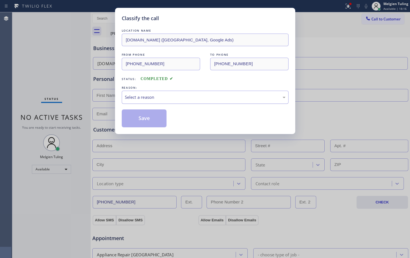
click at [138, 101] on div "Select a reason" at bounding box center [205, 97] width 167 height 13
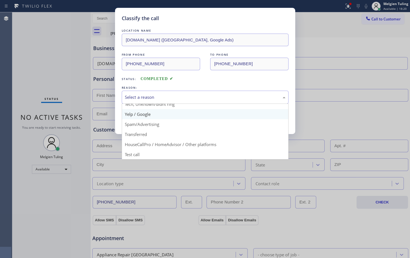
scroll to position [35, 0]
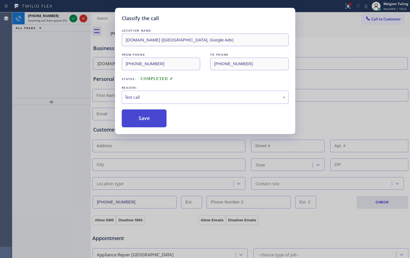
click at [146, 121] on button "Save" at bounding box center [144, 118] width 45 height 18
type input "[PHONE_NUMBER]"
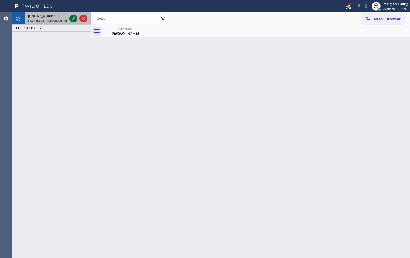
click at [73, 17] on icon at bounding box center [73, 18] width 7 height 7
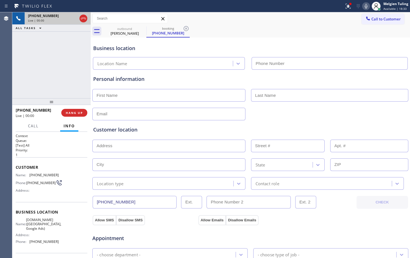
type input "[PHONE_NUMBER]"
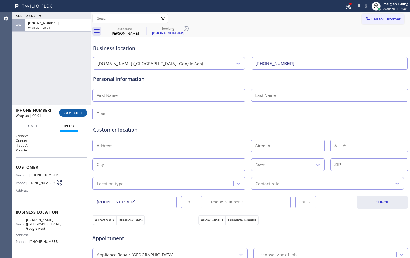
click at [72, 114] on span "COMPLETE" at bounding box center [73, 113] width 19 height 4
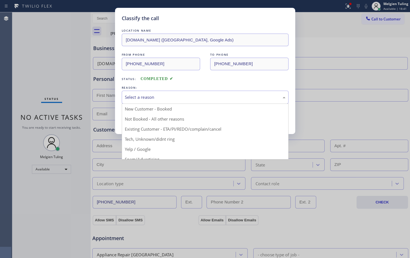
click at [146, 95] on div "Select a reason" at bounding box center [205, 97] width 161 height 6
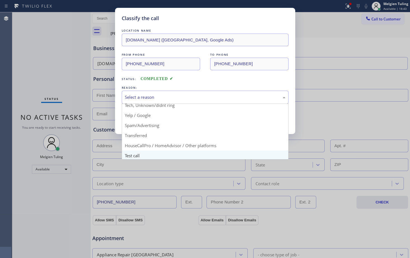
scroll to position [35, 0]
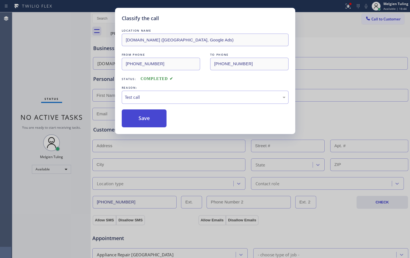
click at [138, 123] on button "Save" at bounding box center [144, 118] width 45 height 18
type input "[PHONE_NUMBER]"
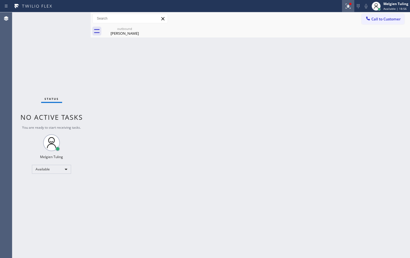
click at [349, 7] on icon at bounding box center [347, 6] width 3 height 4
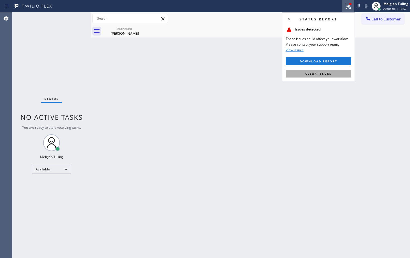
click at [318, 73] on span "Clear issues" at bounding box center [318, 74] width 26 height 4
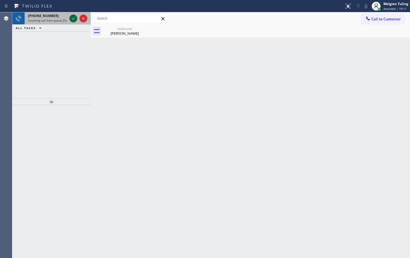
click at [74, 21] on icon at bounding box center [73, 18] width 7 height 7
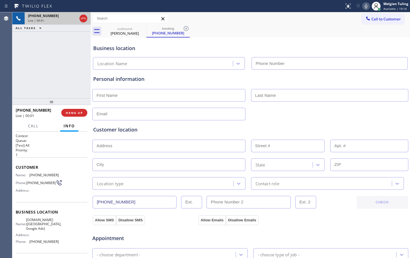
type input "[PHONE_NUMBER]"
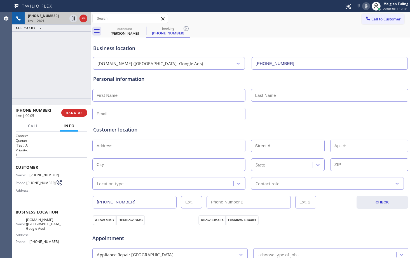
click at [77, 54] on div "[PHONE_NUMBER] Live | 00:06 ALL TASKS ALL TASKS ACTIVE TASKS TASKS IN WRAP UP" at bounding box center [51, 55] width 78 height 86
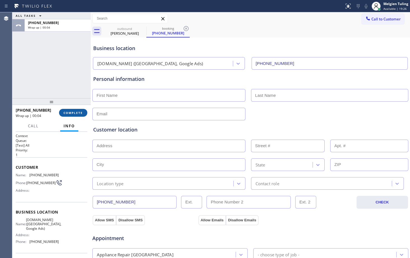
click at [75, 110] on button "COMPLETE" at bounding box center [73, 113] width 28 height 8
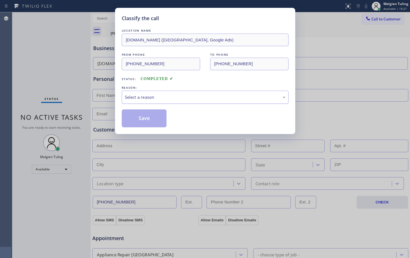
click at [149, 96] on div "Select a reason" at bounding box center [205, 97] width 161 height 6
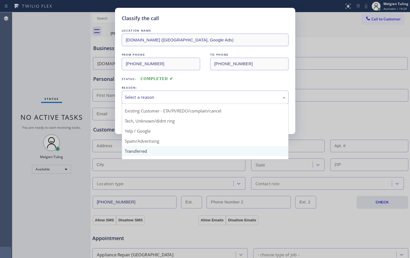
scroll to position [35, 0]
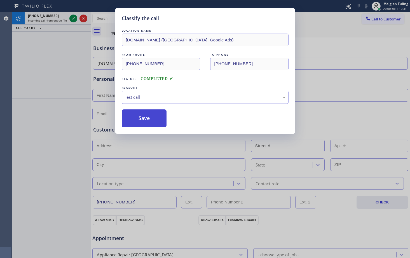
click at [155, 121] on button "Save" at bounding box center [144, 118] width 45 height 18
type input "[PHONE_NUMBER]"
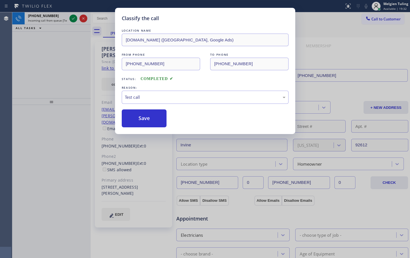
click at [73, 20] on icon at bounding box center [73, 18] width 7 height 7
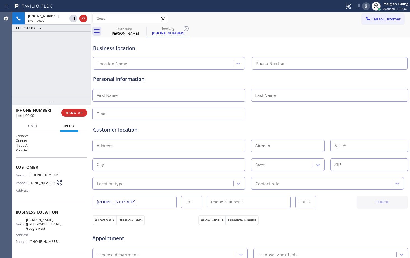
type input "[PHONE_NUMBER]"
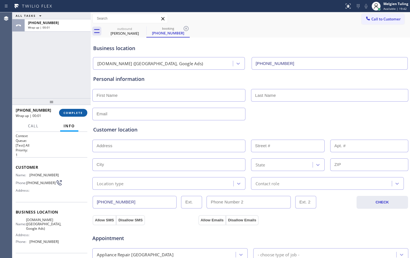
click at [78, 111] on span "COMPLETE" at bounding box center [73, 113] width 19 height 4
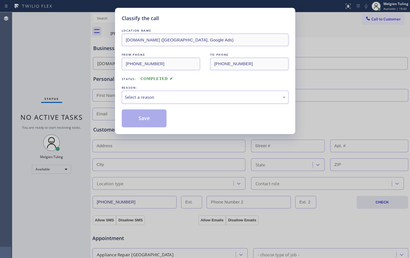
click at [137, 100] on div "Select a reason" at bounding box center [205, 97] width 167 height 13
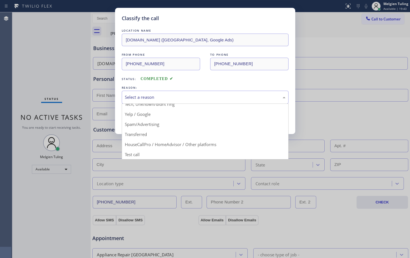
scroll to position [35, 0]
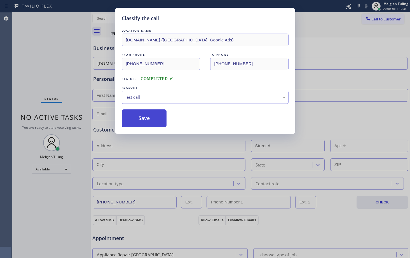
click at [142, 120] on button "Save" at bounding box center [144, 118] width 45 height 18
type input "[PHONE_NUMBER]"
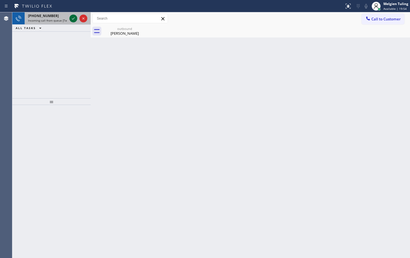
click at [73, 20] on icon at bounding box center [73, 18] width 7 height 7
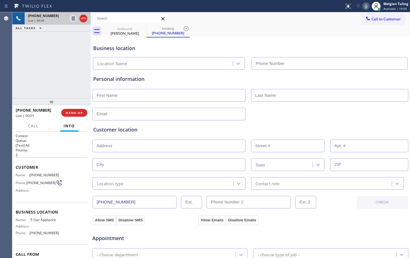
type input "[PHONE_NUMBER]"
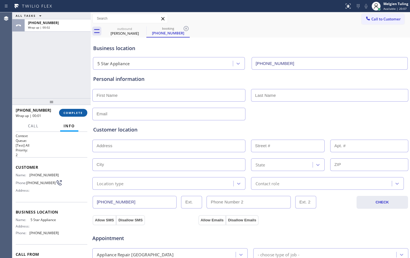
click at [78, 113] on span "COMPLETE" at bounding box center [73, 113] width 19 height 4
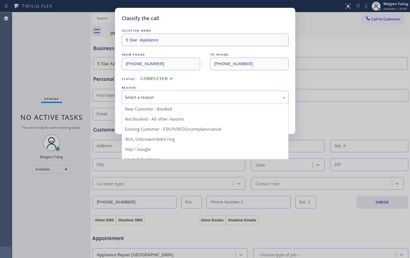
click at [167, 100] on div "Select a reason" at bounding box center [205, 97] width 161 height 6
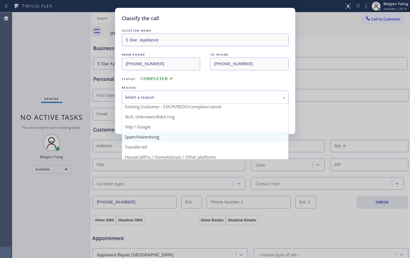
scroll to position [35, 0]
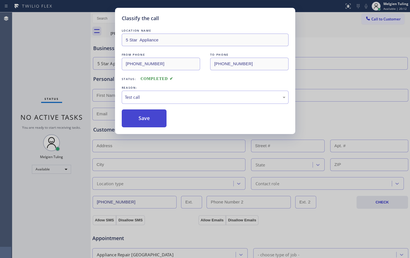
click at [138, 120] on button "Save" at bounding box center [144, 118] width 45 height 18
type input "[PHONE_NUMBER]"
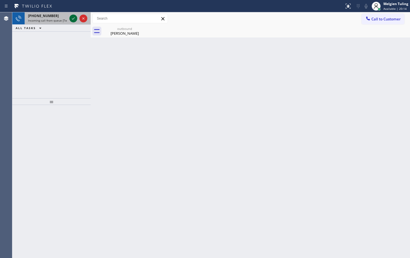
click at [73, 16] on icon at bounding box center [73, 18] width 7 height 7
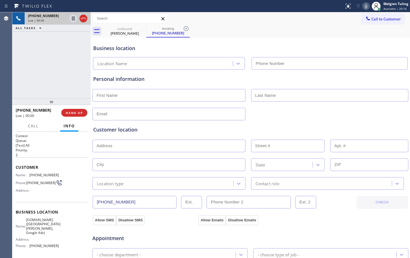
type input "[PHONE_NUMBER]"
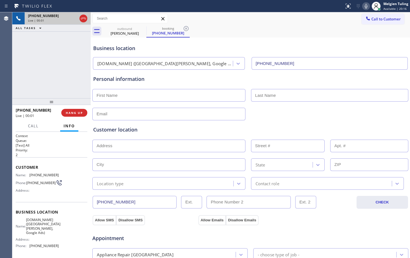
click at [72, 18] on div "[PHONE_NUMBER]" at bounding box center [52, 15] width 49 height 5
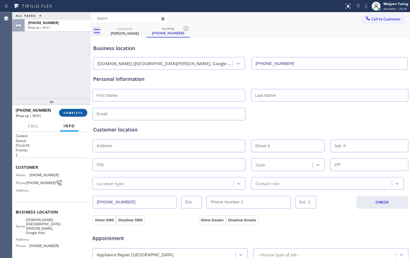
click at [73, 112] on span "COMPLETE" at bounding box center [73, 113] width 19 height 4
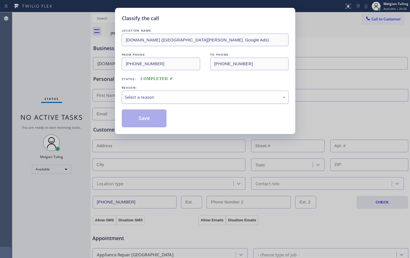
click at [137, 96] on div "Select a reason" at bounding box center [205, 97] width 161 height 6
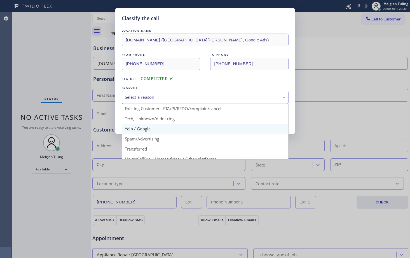
scroll to position [7, 0]
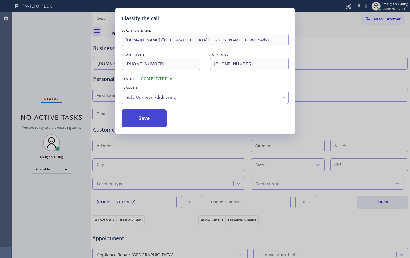
click at [137, 126] on button "Save" at bounding box center [144, 118] width 45 height 18
type input "[PHONE_NUMBER]"
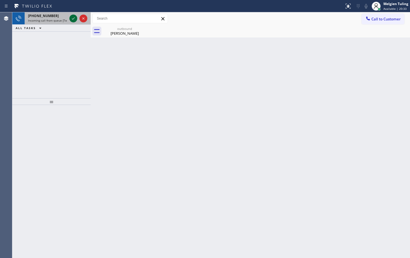
click at [73, 20] on icon at bounding box center [73, 18] width 7 height 7
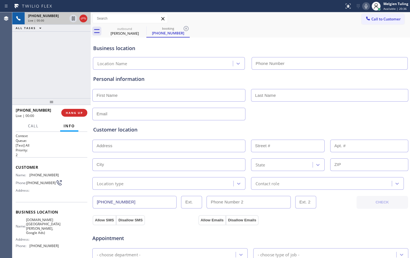
type input "[PHONE_NUMBER]"
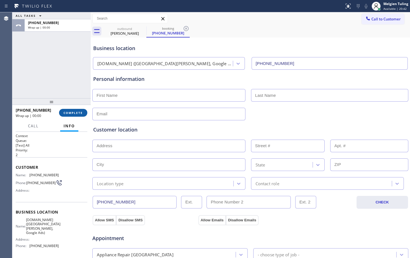
click at [76, 112] on span "COMPLETE" at bounding box center [73, 113] width 19 height 4
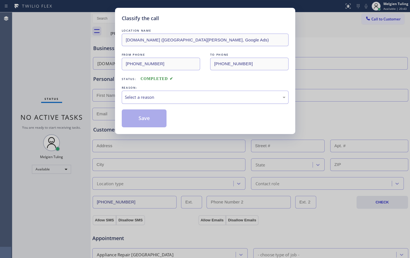
click at [124, 93] on div "Select a reason" at bounding box center [205, 97] width 167 height 13
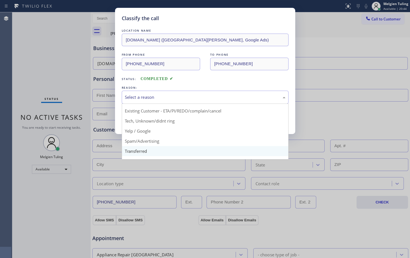
scroll to position [35, 0]
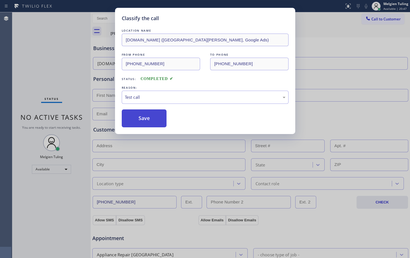
click at [156, 120] on button "Save" at bounding box center [144, 118] width 45 height 18
type input "[PHONE_NUMBER]"
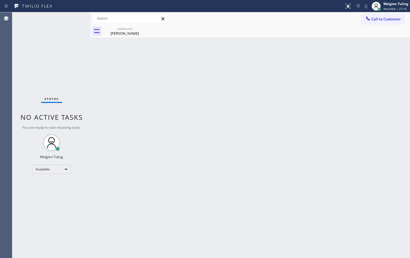
click at [71, 19] on div "Status No active tasks You are ready to start receiving tasks. Melgien Tuling A…" at bounding box center [51, 135] width 78 height 246
click at [73, 17] on div "Status No active tasks You are ready to start receiving tasks. Melgien Tuling A…" at bounding box center [51, 135] width 78 height 246
click at [111, 109] on div "Back to Dashboard Change Sender ID Customers Technicians Select a contact Outbo…" at bounding box center [250, 135] width 319 height 246
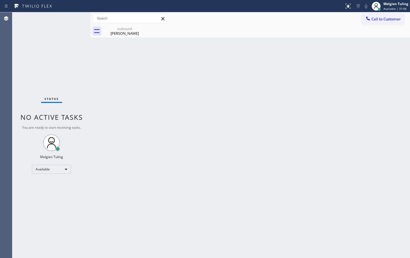
click at [69, 22] on div "Status No active tasks You are ready to start receiving tasks. Melgien Tuling A…" at bounding box center [51, 135] width 78 height 246
click at [143, 29] on icon at bounding box center [142, 28] width 5 height 5
click at [143, 30] on icon at bounding box center [142, 28] width 7 height 7
click at [141, 27] on icon at bounding box center [142, 28] width 5 height 5
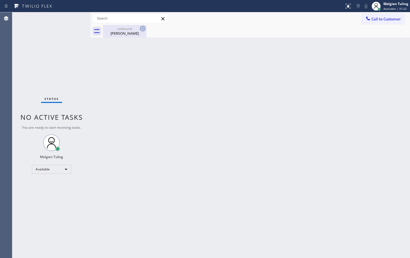
click at [141, 27] on icon at bounding box center [142, 28] width 5 height 5
click at [142, 28] on icon at bounding box center [142, 28] width 5 height 5
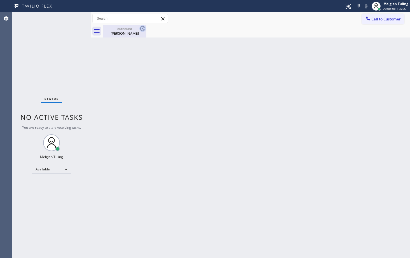
click at [142, 28] on icon at bounding box center [142, 28] width 5 height 5
click at [146, 78] on div "Back to Dashboard Change Sender ID Customers Technicians Select a contact Outbo…" at bounding box center [250, 135] width 319 height 246
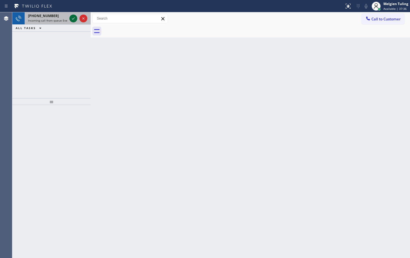
click at [74, 17] on icon at bounding box center [73, 18] width 7 height 7
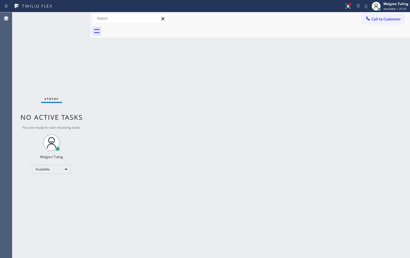
click at [74, 17] on div "Status No active tasks You are ready to start receiving tasks. Melgien Tuling A…" at bounding box center [51, 135] width 78 height 246
click at [348, 6] on icon at bounding box center [348, 6] width 7 height 7
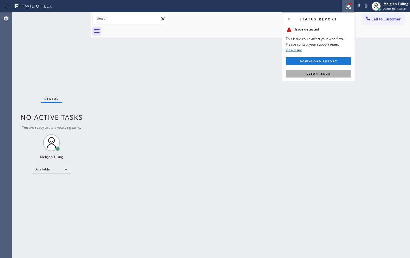
click at [313, 74] on span "Clear issue" at bounding box center [319, 74] width 24 height 4
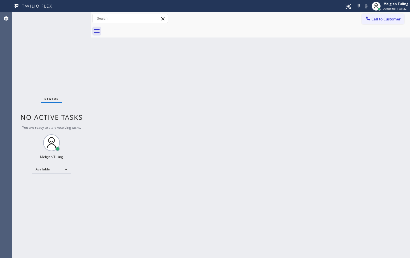
click at [314, 82] on div "Back to Dashboard Change Sender ID Customers Technicians Select a contact Outbo…" at bounding box center [250, 135] width 319 height 246
drag, startPoint x: 314, startPoint y: 82, endPoint x: 226, endPoint y: 181, distance: 132.4
click at [226, 181] on div "Back to Dashboard Change Sender ID Customers Technicians Select a contact Outbo…" at bounding box center [250, 135] width 319 height 246
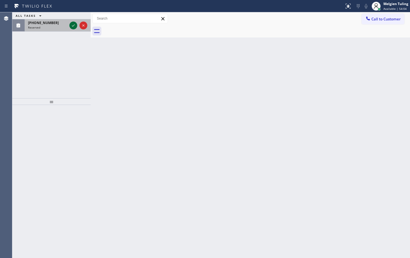
click at [73, 25] on icon at bounding box center [73, 25] width 7 height 7
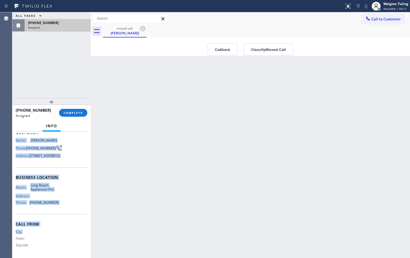
scroll to position [55, 0]
drag, startPoint x: 15, startPoint y: 179, endPoint x: 65, endPoint y: 213, distance: 59.7
click at [65, 213] on div "Context Queue: Appliance Repair Priority: 0 Task Age: Customer Name: [PERSON_NA…" at bounding box center [51, 195] width 78 height 126
copy div "Name: [PERSON_NAME] Phone: [PHONE_NUMBER] Address: [STREET_ADDRESS] Business lo…"
click at [79, 113] on span "COMPLETE" at bounding box center [73, 113] width 19 height 4
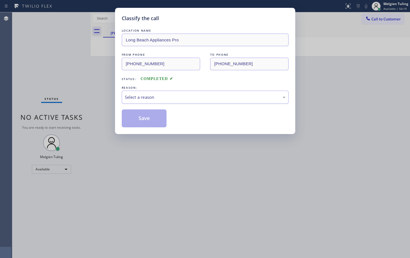
click at [142, 99] on div "Select a reason" at bounding box center [205, 97] width 161 height 6
click at [148, 122] on button "Save" at bounding box center [144, 118] width 45 height 18
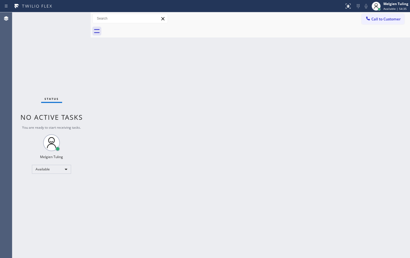
click at [245, 224] on div "Back to Dashboard Change Sender ID Customers Technicians Select a contact Outbo…" at bounding box center [250, 135] width 319 height 246
click at [67, 169] on div "Available" at bounding box center [51, 169] width 39 height 9
click at [66, 169] on div "Available" at bounding box center [51, 169] width 39 height 9
click at [46, 197] on li "Break" at bounding box center [51, 198] width 38 height 7
click at [124, 184] on div "Back to Dashboard Change Sender ID Customers Technicians Select a contact Outbo…" at bounding box center [250, 135] width 319 height 246
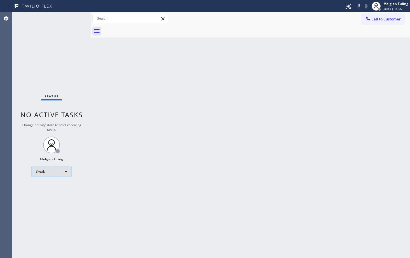
click at [65, 172] on div "Break" at bounding box center [51, 171] width 39 height 9
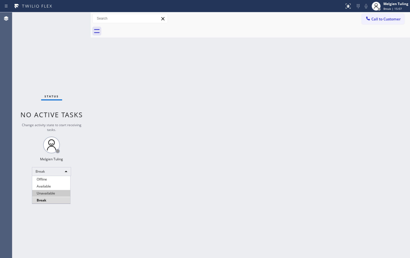
click at [45, 192] on li "Unavailable" at bounding box center [51, 193] width 38 height 7
click at [117, 169] on div "Back to Dashboard Change Sender ID Customers Technicians Select a contact Outbo…" at bounding box center [250, 135] width 319 height 246
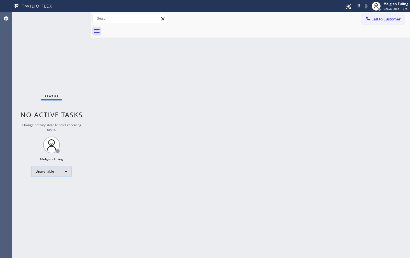
click at [69, 172] on div "Unavailable" at bounding box center [51, 171] width 39 height 9
click at [49, 186] on li "Available" at bounding box center [51, 186] width 38 height 7
click at [65, 171] on div "Available" at bounding box center [51, 169] width 39 height 9
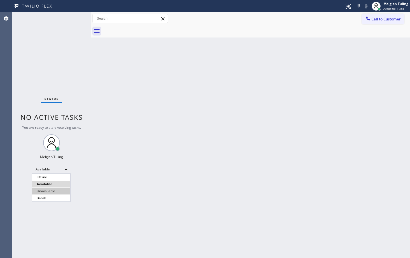
click at [42, 192] on li "Unavailable" at bounding box center [51, 191] width 38 height 7
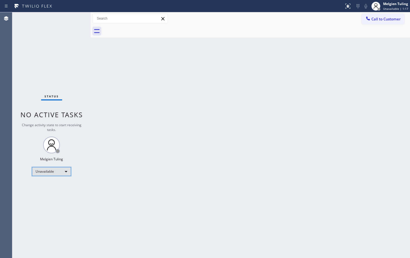
click at [67, 173] on div "Unavailable" at bounding box center [51, 171] width 39 height 9
click at [52, 185] on li "Available" at bounding box center [51, 186] width 38 height 7
click at [209, 147] on div "Back to Dashboard Change Sender ID Customers Technicians Select a contact Outbo…" at bounding box center [250, 135] width 319 height 246
click at [73, 20] on div "Status No active tasks You are ready to start receiving tasks. Melgien Tuling A…" at bounding box center [51, 135] width 78 height 246
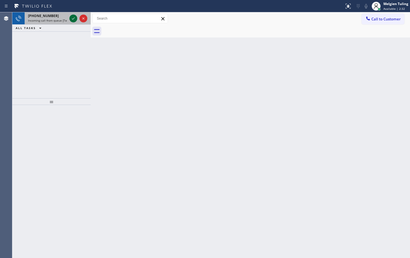
click at [74, 19] on icon at bounding box center [73, 18] width 7 height 7
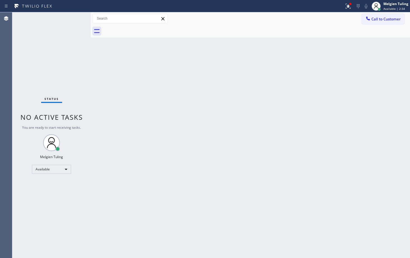
click at [74, 19] on div "Status No active tasks You are ready to start receiving tasks. Melgien Tuling A…" at bounding box center [51, 135] width 78 height 246
click at [65, 171] on div "Available" at bounding box center [51, 169] width 39 height 9
click at [50, 191] on li "Unavailable" at bounding box center [51, 191] width 38 height 7
click at [154, 168] on div "Back to Dashboard Change Sender ID Customers Technicians Select a contact Outbo…" at bounding box center [250, 135] width 319 height 246
click at [259, 179] on div "Back to Dashboard Change Sender ID Customers Technicians Select a contact Outbo…" at bounding box center [250, 135] width 319 height 246
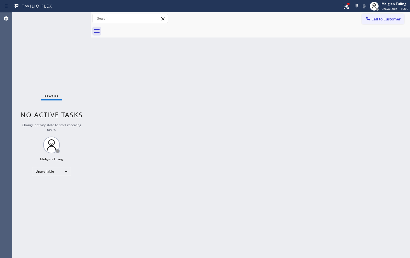
click at [123, 167] on div "Back to Dashboard Change Sender ID Customers Technicians Select a contact Outbo…" at bounding box center [250, 135] width 319 height 246
click at [67, 171] on div "Unavailable" at bounding box center [51, 171] width 39 height 9
click at [53, 188] on li "Available" at bounding box center [51, 186] width 38 height 7
click at [74, 17] on div "Status No active tasks You are ready to start receiving tasks. Melgien Tuling A…" at bounding box center [51, 135] width 78 height 246
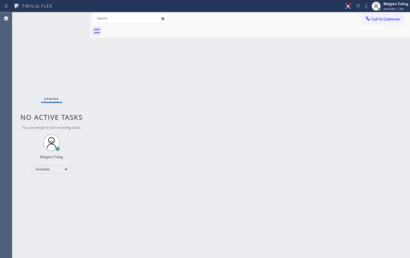
click at [74, 17] on div "Status No active tasks You are ready to start receiving tasks. Melgien Tuling A…" at bounding box center [51, 135] width 78 height 246
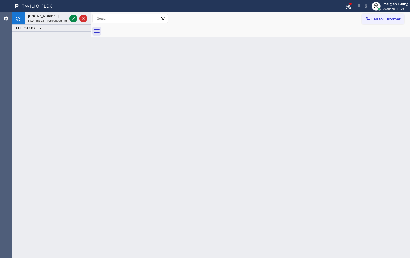
click at [69, 20] on div at bounding box center [78, 18] width 20 height 12
click at [71, 19] on icon at bounding box center [73, 18] width 7 height 7
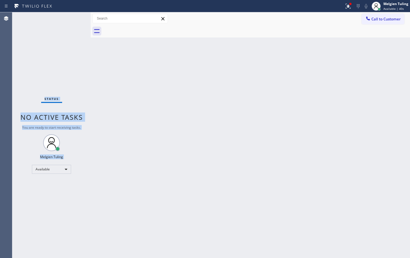
click at [71, 19] on div "Status No active tasks You are ready to start receiving tasks. Melgien Tuling A…" at bounding box center [51, 135] width 78 height 246
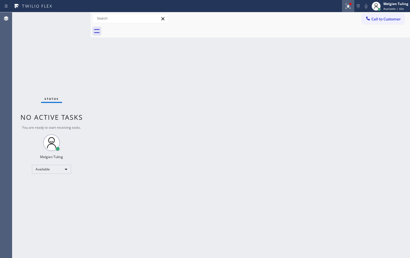
click at [346, 10] on button at bounding box center [348, 6] width 12 height 12
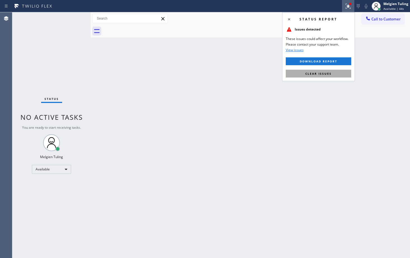
click at [319, 73] on span "Clear issues" at bounding box center [318, 74] width 26 height 4
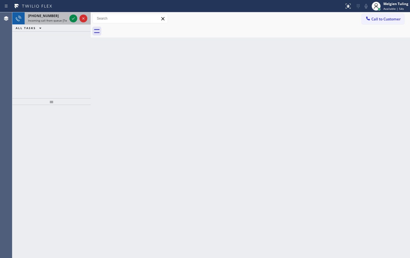
click at [73, 13] on div at bounding box center [78, 18] width 20 height 12
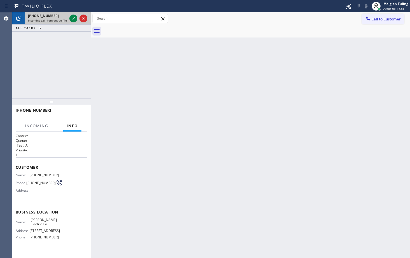
click at [73, 13] on div at bounding box center [78, 18] width 20 height 12
click at [72, 18] on icon at bounding box center [73, 18] width 7 height 7
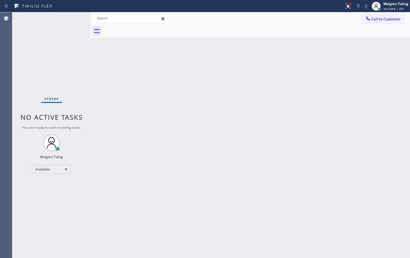
click at [73, 20] on div "Status No active tasks You are ready to start receiving tasks. Melgien Tuling A…" at bounding box center [51, 135] width 78 height 246
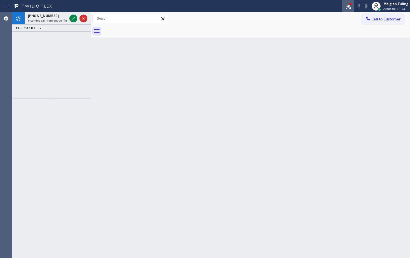
click at [347, 7] on icon at bounding box center [348, 6] width 7 height 7
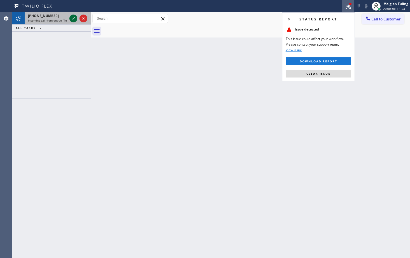
click at [75, 19] on icon at bounding box center [73, 18] width 7 height 7
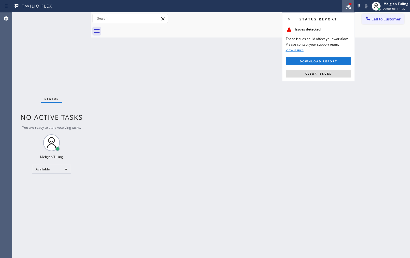
click at [75, 19] on div "Status No active tasks You are ready to start receiving tasks. Melgien Tuling A…" at bounding box center [51, 135] width 78 height 246
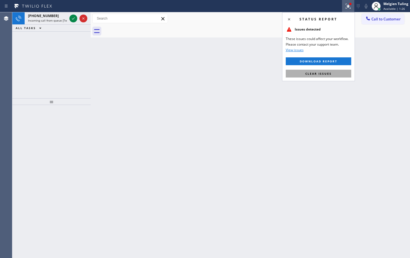
click at [315, 72] on span "Clear issues" at bounding box center [318, 74] width 26 height 4
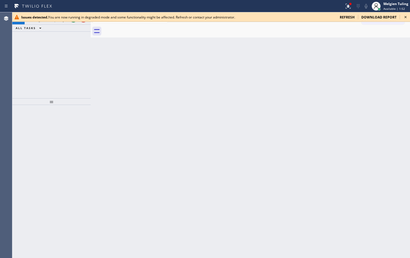
click at [71, 22] on div at bounding box center [78, 18] width 20 height 12
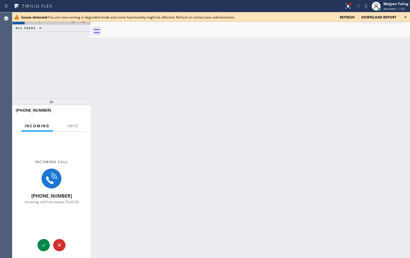
click at [71, 22] on div at bounding box center [78, 18] width 20 height 12
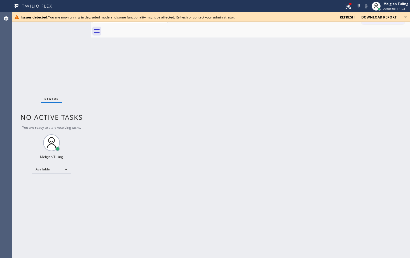
click at [71, 22] on div "Status No active tasks You are ready to start receiving tasks. Melgien Tuling A…" at bounding box center [51, 135] width 78 height 246
click at [408, 18] on icon at bounding box center [405, 17] width 7 height 7
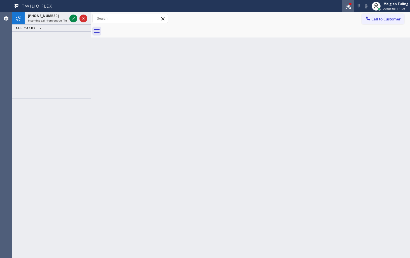
click at [349, 5] on icon at bounding box center [348, 6] width 7 height 7
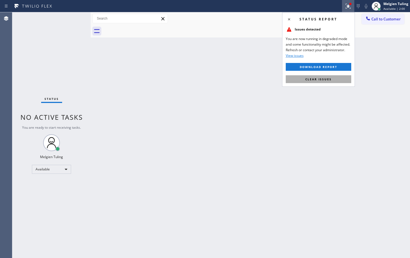
click at [318, 80] on span "Clear issues" at bounding box center [318, 79] width 26 height 4
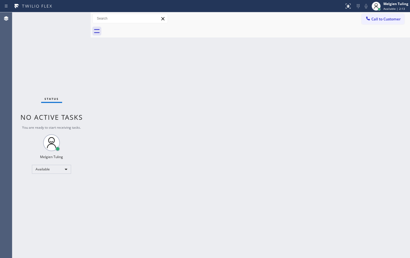
click at [73, 26] on div "Status No active tasks You are ready to start receiving tasks. Melgien Tuling A…" at bounding box center [51, 135] width 78 height 246
click at [83, 21] on div "Status No active tasks You are ready to start receiving tasks. Melgien Tuling A…" at bounding box center [51, 135] width 78 height 246
click at [83, 20] on div "Status No active tasks You are ready to start receiving tasks. Melgien Tuling A…" at bounding box center [51, 135] width 78 height 246
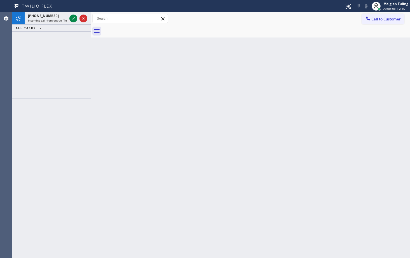
click at [83, 20] on icon at bounding box center [83, 18] width 7 height 7
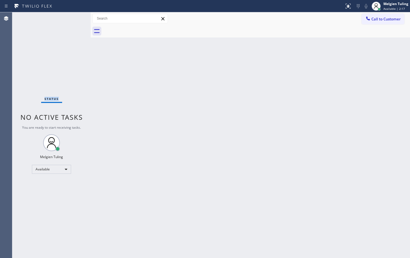
click at [83, 20] on div "Status No active tasks You are ready to start receiving tasks. Melgien Tuling A…" at bounding box center [51, 135] width 78 height 246
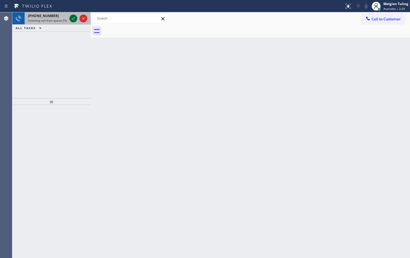
click at [72, 21] on icon at bounding box center [73, 18] width 7 height 7
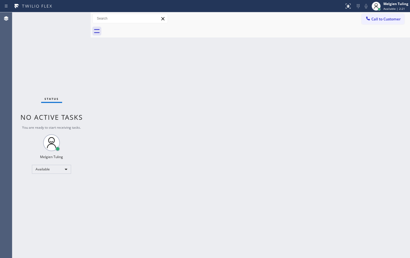
click at [72, 21] on div "Status No active tasks You are ready to start receiving tasks. Melgien Tuling A…" at bounding box center [51, 135] width 78 height 246
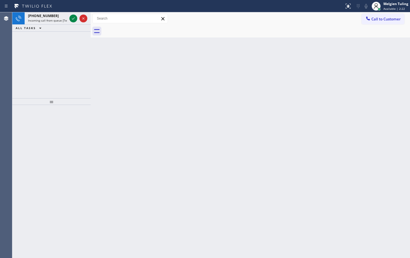
click at [72, 21] on icon at bounding box center [73, 18] width 7 height 7
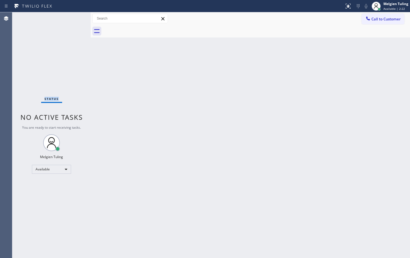
click at [72, 21] on div "Status No active tasks You are ready to start receiving tasks. Melgien Tuling A…" at bounding box center [51, 135] width 78 height 246
click at [73, 19] on div "Status No active tasks You are ready to start receiving tasks. Melgien Tuling A…" at bounding box center [51, 135] width 78 height 246
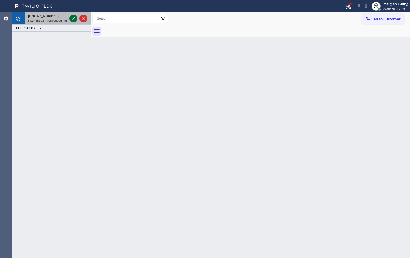
click at [71, 19] on icon at bounding box center [73, 18] width 7 height 7
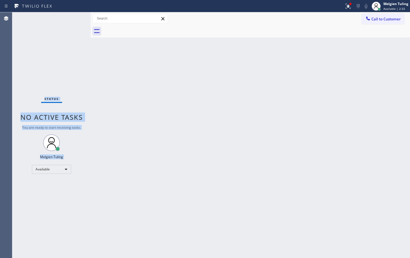
click at [71, 19] on div "Status No active tasks You are ready to start receiving tasks. Melgien Tuling A…" at bounding box center [51, 135] width 78 height 246
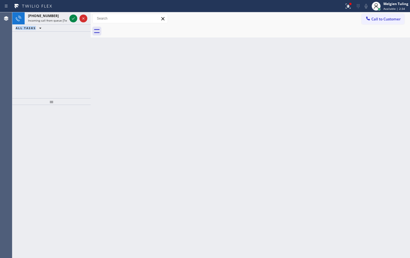
click at [71, 19] on icon at bounding box center [73, 18] width 7 height 7
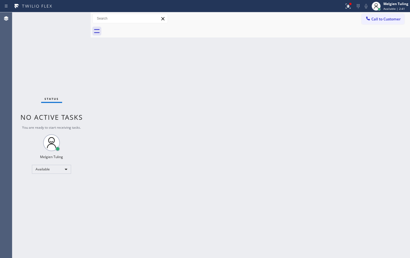
click at [74, 18] on div "Status No active tasks You are ready to start receiving tasks. Melgien Tuling A…" at bounding box center [51, 135] width 78 height 246
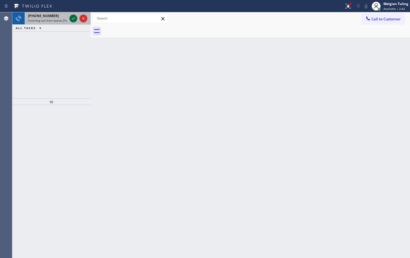
click at [76, 18] on icon at bounding box center [73, 18] width 7 height 7
click at [72, 21] on icon at bounding box center [73, 18] width 7 height 7
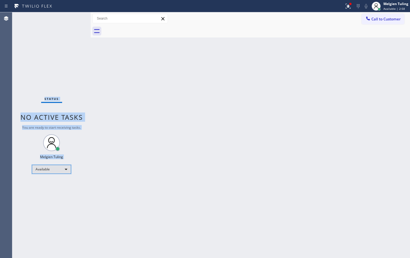
click at [66, 168] on div "Available" at bounding box center [51, 169] width 39 height 9
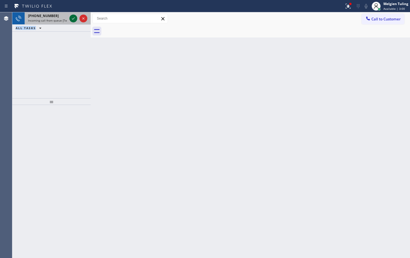
click at [75, 21] on icon at bounding box center [73, 18] width 7 height 7
click at [73, 21] on icon at bounding box center [73, 18] width 7 height 7
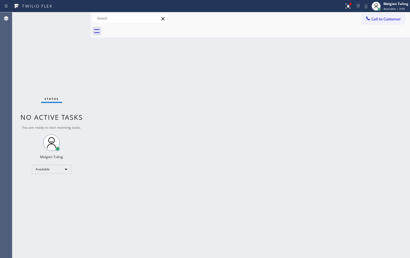
click at [74, 19] on div "Status No active tasks You are ready to start receiving tasks. Melgien Tuling A…" at bounding box center [51, 135] width 78 height 246
click at [80, 52] on div "Status No active tasks You are ready to start receiving tasks. Melgien Tuling A…" at bounding box center [51, 135] width 78 height 246
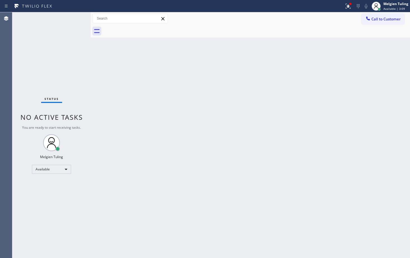
click at [72, 18] on div "Status No active tasks You are ready to start receiving tasks. Melgien Tuling A…" at bounding box center [51, 135] width 78 height 246
click at [64, 168] on div "Available" at bounding box center [51, 169] width 39 height 9
click at [47, 192] on li "Unavailable" at bounding box center [51, 191] width 38 height 7
click at [170, 139] on div "Back to Dashboard Change Sender ID Customers Technicians Select a contact Outbo…" at bounding box center [250, 135] width 319 height 246
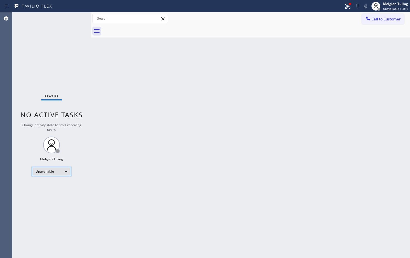
click at [67, 172] on div "Unavailable" at bounding box center [51, 171] width 39 height 9
click at [50, 186] on li "Available" at bounding box center [51, 186] width 38 height 7
click at [198, 162] on div "Back to Dashboard Change Sender ID Customers Technicians Select a contact Outbo…" at bounding box center [250, 135] width 319 height 246
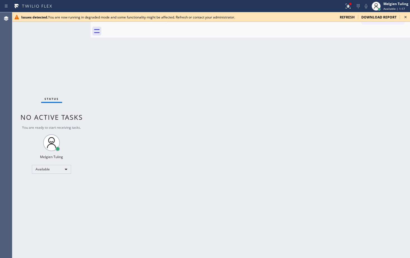
click at [233, 110] on div "Back to Dashboard Change Sender ID Customers Technicians Select a contact Outbo…" at bounding box center [250, 135] width 319 height 246
click at [348, 7] on icon at bounding box center [348, 6] width 5 height 5
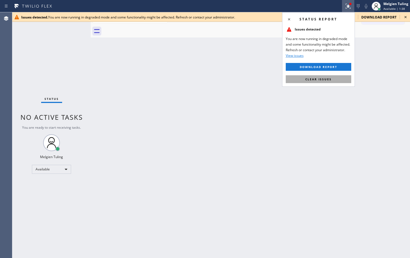
click at [319, 81] on span "Clear issues" at bounding box center [318, 79] width 26 height 4
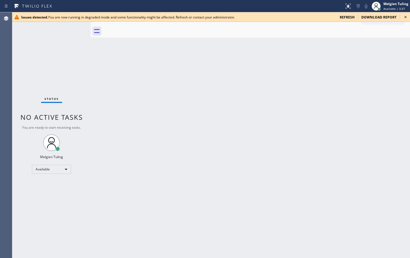
click at [233, 109] on div "Back to Dashboard Change Sender ID Customers Technicians Select a contact Outbo…" at bounding box center [250, 135] width 319 height 246
click at [247, 110] on div "Back to Dashboard Change Sender ID Customers Technicians Select a contact Outbo…" at bounding box center [250, 135] width 319 height 246
click at [347, 19] on span "refresh" at bounding box center [347, 17] width 15 height 5
click at [404, 16] on icon at bounding box center [405, 17] width 7 height 7
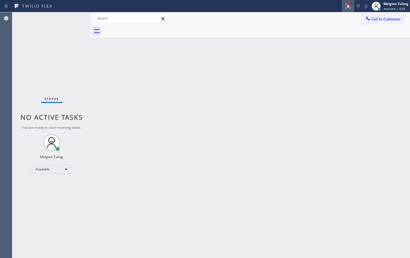
click at [347, 5] on icon at bounding box center [348, 6] width 7 height 7
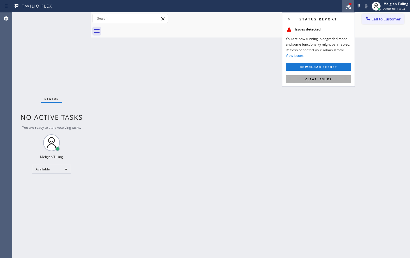
click at [326, 80] on span "Clear issues" at bounding box center [318, 79] width 26 height 4
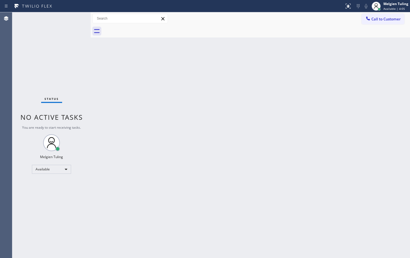
click at [297, 101] on div "Back to Dashboard Change Sender ID Customers Technicians Select a contact Outbo…" at bounding box center [250, 135] width 319 height 246
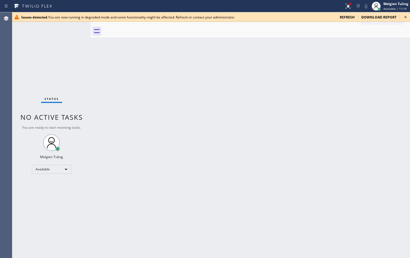
click at [404, 16] on icon at bounding box center [405, 17] width 7 height 7
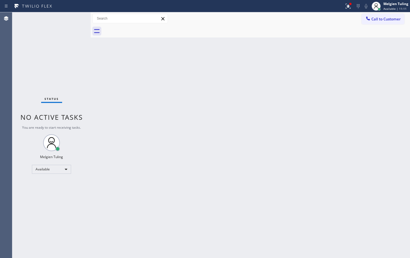
click at [248, 57] on div "Back to Dashboard Change Sender ID Customers Technicians Select a contact Outbo…" at bounding box center [250, 135] width 319 height 246
click at [235, 143] on div "Back to Dashboard Change Sender ID Customers Technicians Select a contact Outbo…" at bounding box center [250, 135] width 319 height 246
click at [349, 8] on icon at bounding box center [348, 6] width 7 height 7
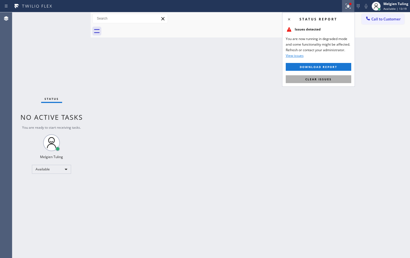
click at [308, 81] on span "Clear issues" at bounding box center [318, 79] width 26 height 4
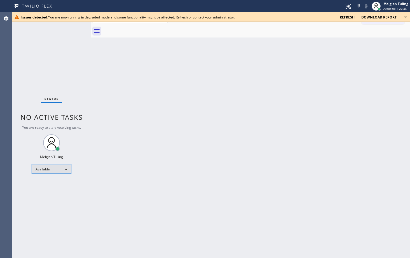
click at [63, 170] on div "Available" at bounding box center [51, 169] width 39 height 9
click at [41, 198] on li "Break" at bounding box center [51, 198] width 38 height 7
click at [124, 183] on div "Back to Dashboard Change Sender ID Customers Technicians Select a contact Outbo…" at bounding box center [250, 135] width 319 height 246
